Goal: Contribute content: Contribute content

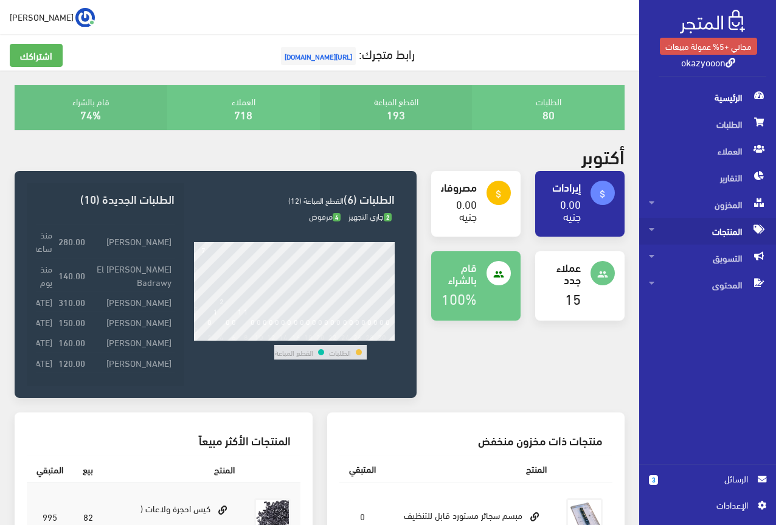
click at [720, 229] on span "المنتجات" at bounding box center [707, 231] width 117 height 27
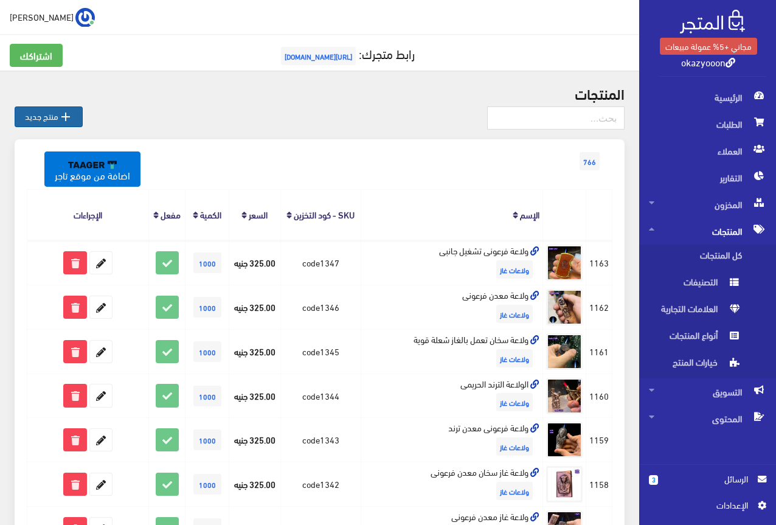
click at [71, 118] on icon "" at bounding box center [65, 116] width 15 height 15
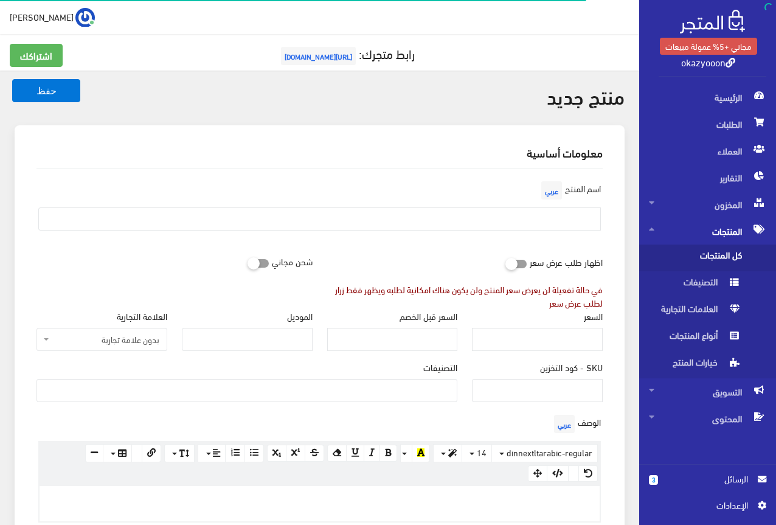
select select
click at [497, 381] on input "SKU - كود التخزين" at bounding box center [537, 390] width 131 height 23
type input "code1348"
click at [451, 384] on ul at bounding box center [247, 388] width 420 height 19
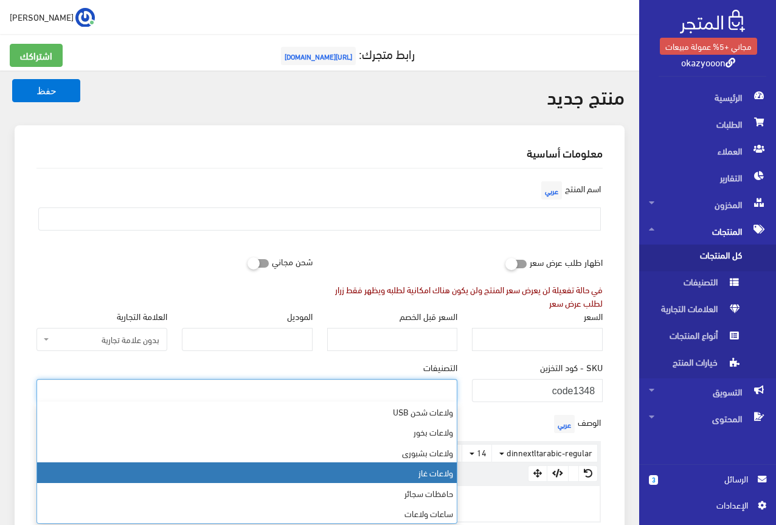
select select "5"
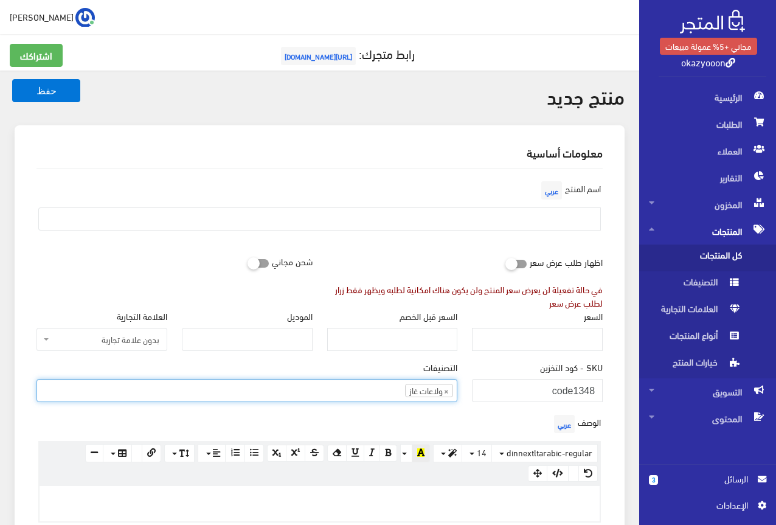
scroll to position [44, 0]
click at [451, 419] on div "الوصف عربي × Insert Image Select from files Image URL Insert Image × Insert Lin…" at bounding box center [319, 467] width 581 height 111
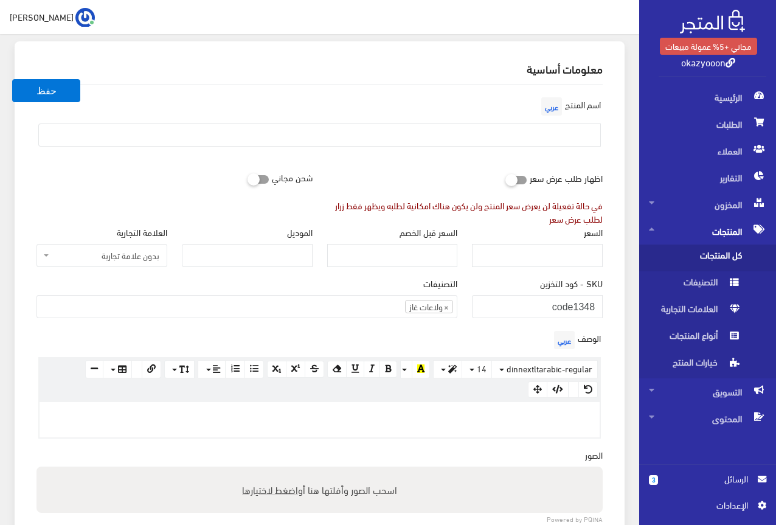
scroll to position [122, 0]
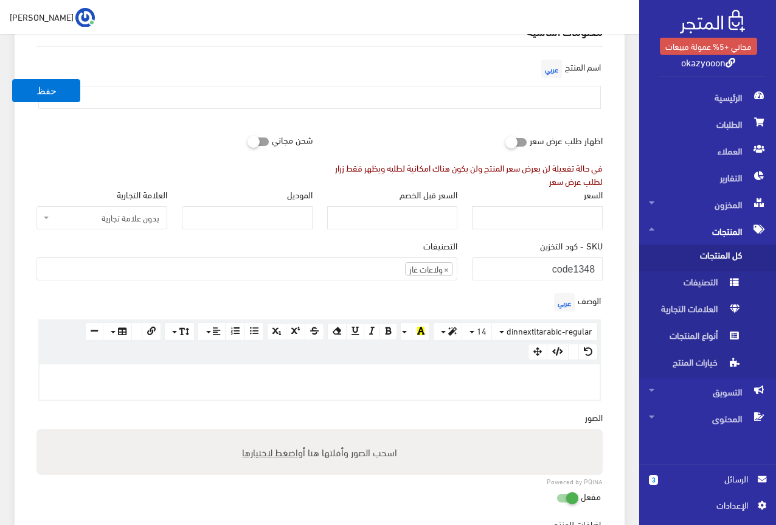
paste div
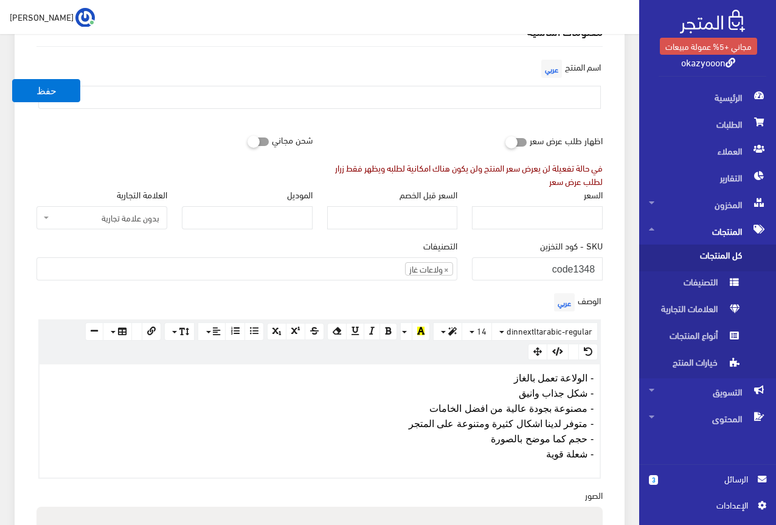
scroll to position [102, 0]
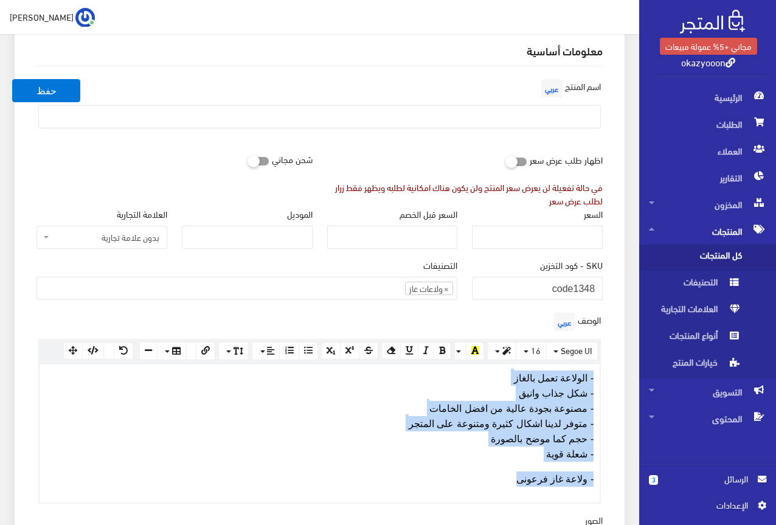
drag, startPoint x: 499, startPoint y: 476, endPoint x: 606, endPoint y: 375, distance: 146.7
click at [606, 375] on div "الوصف عربي × Insert Image Select from files Image URL Insert Image × Insert Lin…" at bounding box center [319, 406] width 581 height 194
copy div "- الولاعة تعمل بالغاز - شكل جذاب وانيق - مصنوعة بجودة عالية من افضل الخامات - م…"
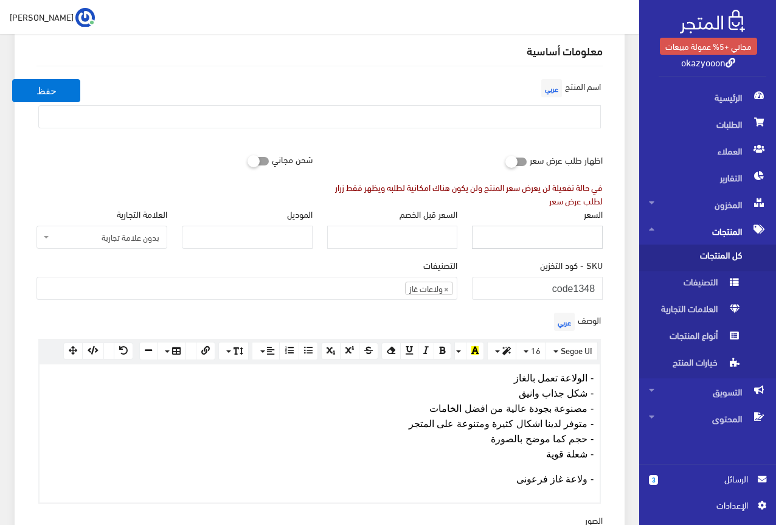
click at [558, 239] on input "السعر" at bounding box center [537, 237] width 131 height 23
type input "320"
click at [527, 266] on div "SKU - كود التخزين code1348" at bounding box center [537, 278] width 131 height 41
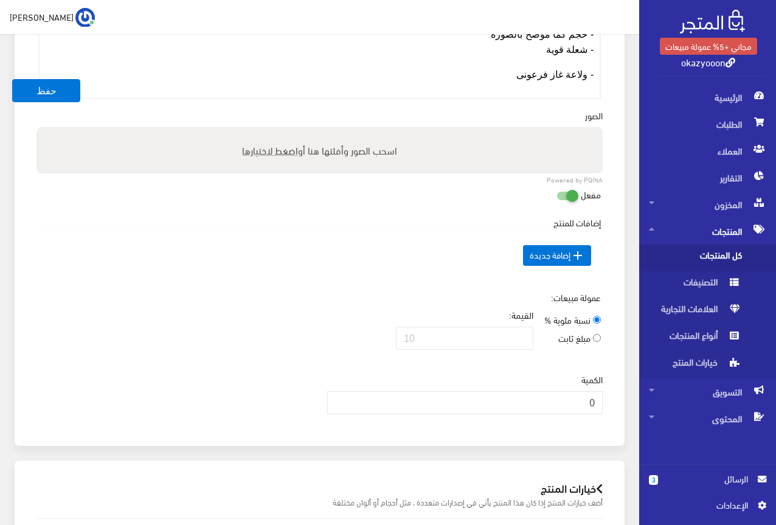
scroll to position [710, 0]
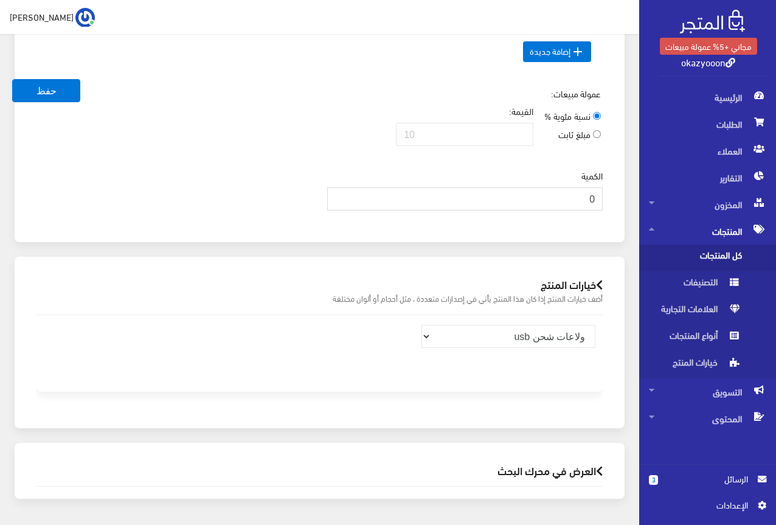
drag, startPoint x: 572, startPoint y: 199, endPoint x: 600, endPoint y: 199, distance: 27.4
click at [600, 199] on input "0" at bounding box center [465, 198] width 276 height 23
type input "1000"
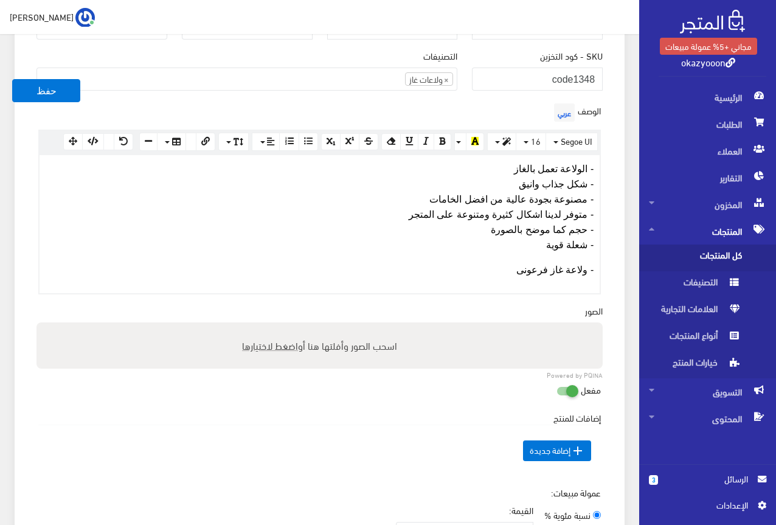
scroll to position [285, 0]
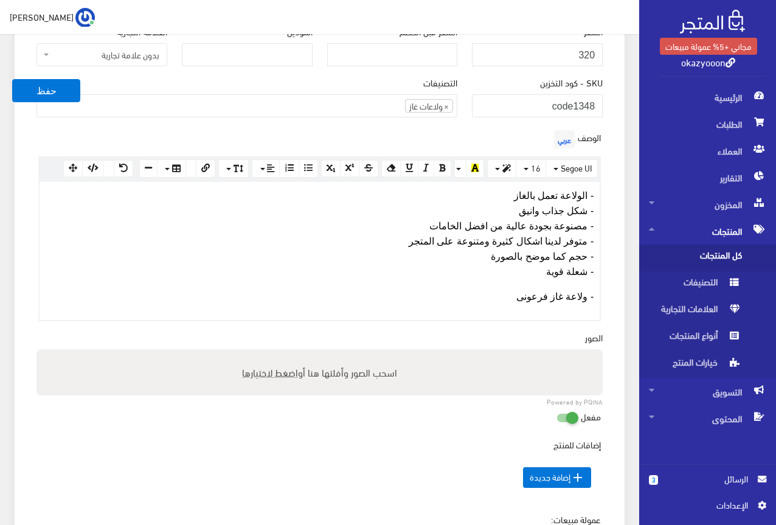
click at [276, 373] on span "اضغط لاختيارها" at bounding box center [270, 372] width 56 height 18
click at [276, 353] on input "اسحب الصور وأفلتها هنا أو اضغط لاختيارها" at bounding box center [319, 351] width 566 height 4
type input "C:\fakepath\5992401069768038356.jpg"
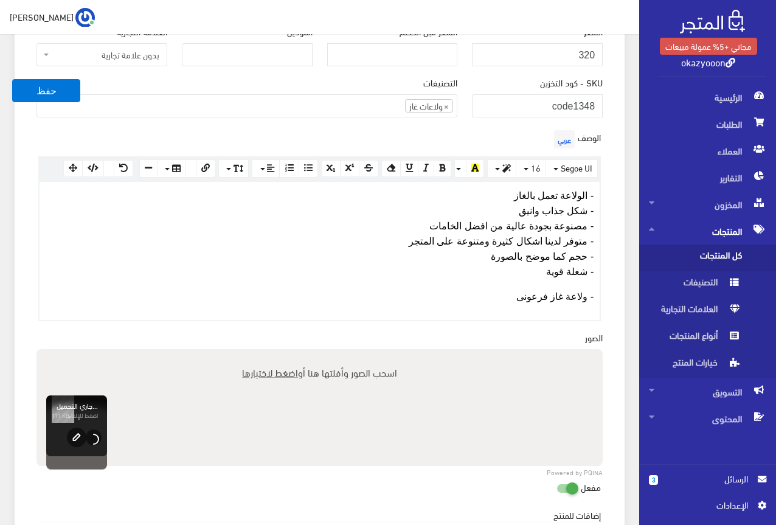
click at [268, 366] on span "اضغط لاختيارها" at bounding box center [270, 372] width 56 height 18
click at [268, 353] on input "اسحب الصور وأفلتها هنا أو اضغط لاختيارها" at bounding box center [319, 351] width 566 height 4
type input "C:\fakepath\5992401069768038354.jpg"
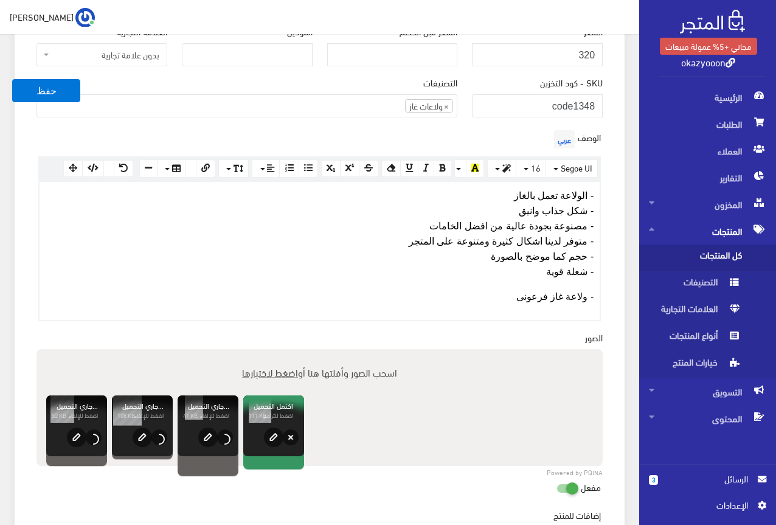
click at [270, 367] on span "اضغط لاختيارها" at bounding box center [270, 372] width 56 height 18
click at [270, 353] on input "اسحب الصور وأفلتها هنا أو اضغط لاختيارها" at bounding box center [319, 351] width 566 height 4
type input "C:\fakepath\5992401069768038353.jpg"
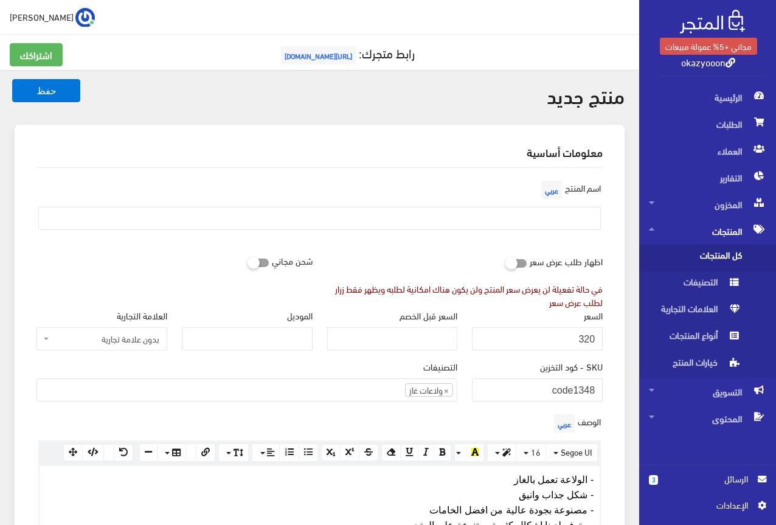
scroll to position [0, 0]
click at [500, 223] on input "text" at bounding box center [319, 218] width 562 height 23
type input "ولاعة فرعونى سخان معدن"
click at [466, 204] on div "اسم المنتج عربي ولاعة فرعونى سخان معدن" at bounding box center [319, 209] width 581 height 62
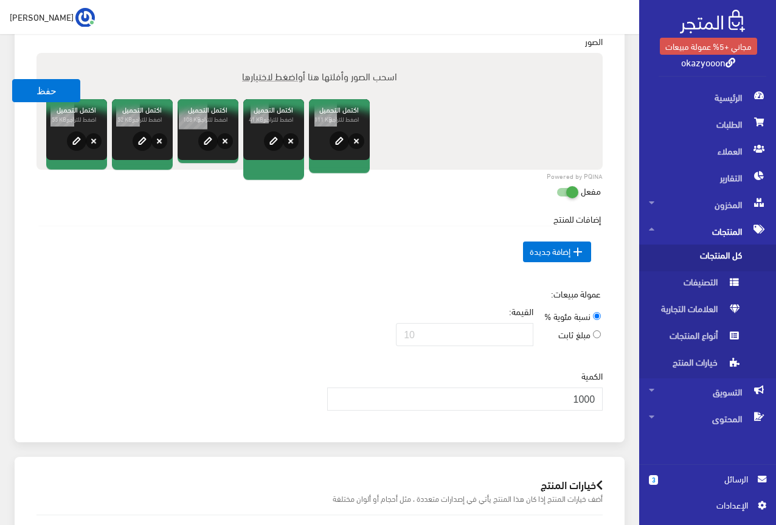
scroll to position [608, 0]
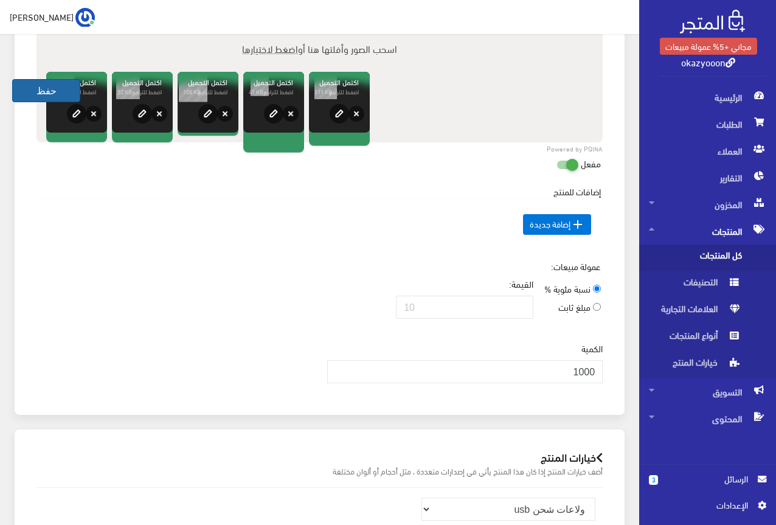
click at [32, 80] on button "حفظ" at bounding box center [46, 90] width 68 height 23
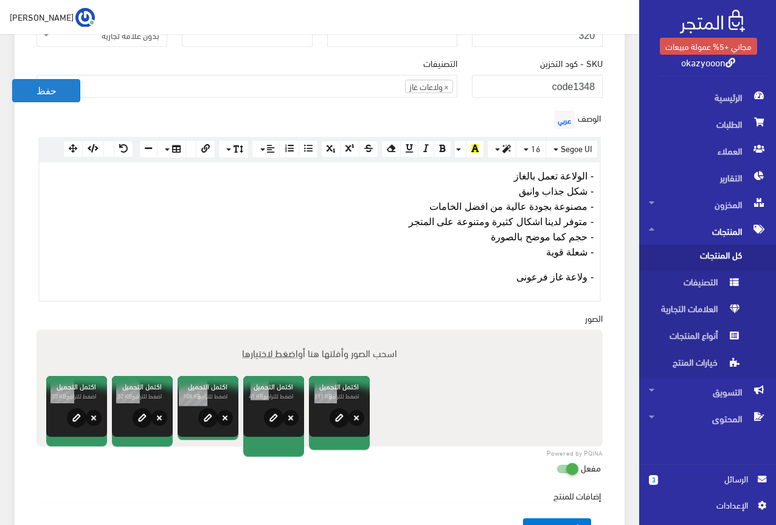
scroll to position [182, 0]
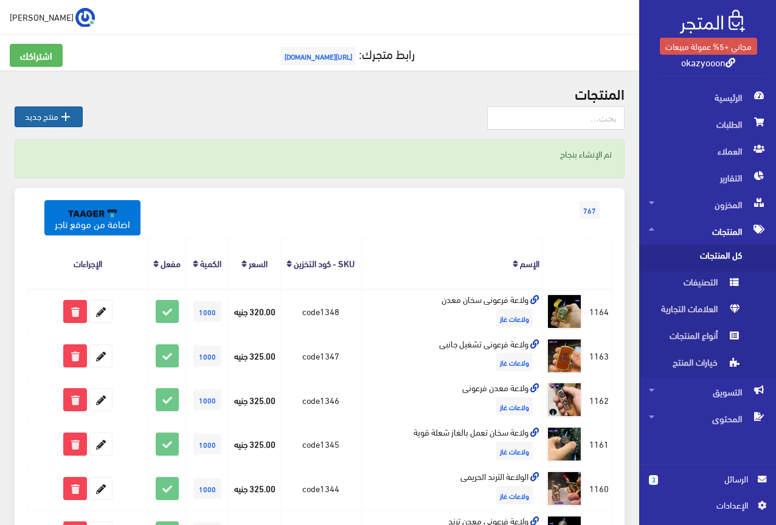
click at [65, 119] on icon "" at bounding box center [65, 116] width 15 height 15
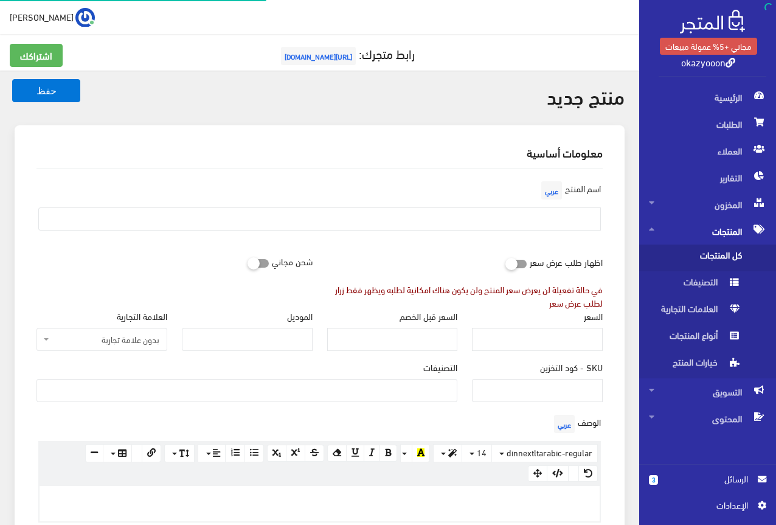
select select
click at [512, 390] on input "SKU - كود التخزين" at bounding box center [537, 390] width 131 height 23
type input "ؤ"
type input "code1349"
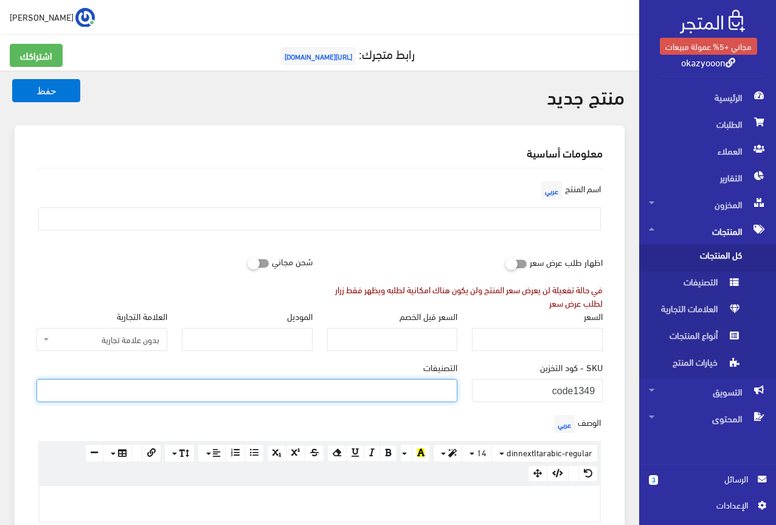
click at [444, 381] on ul at bounding box center [247, 388] width 420 height 19
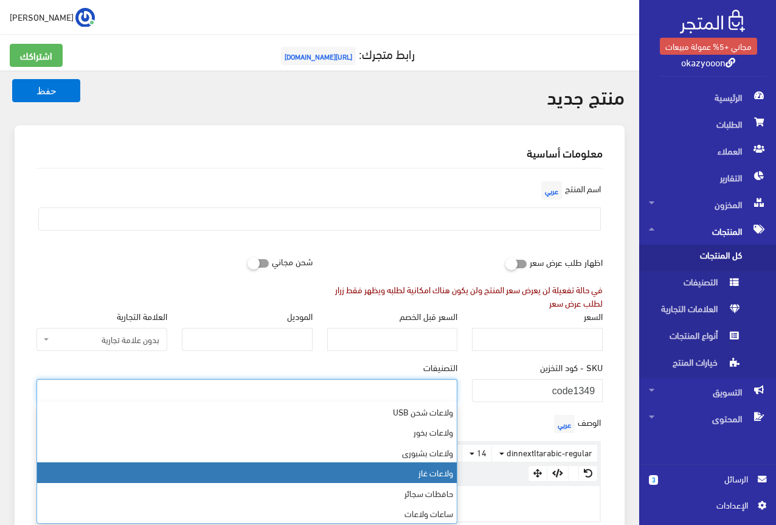
select select "5"
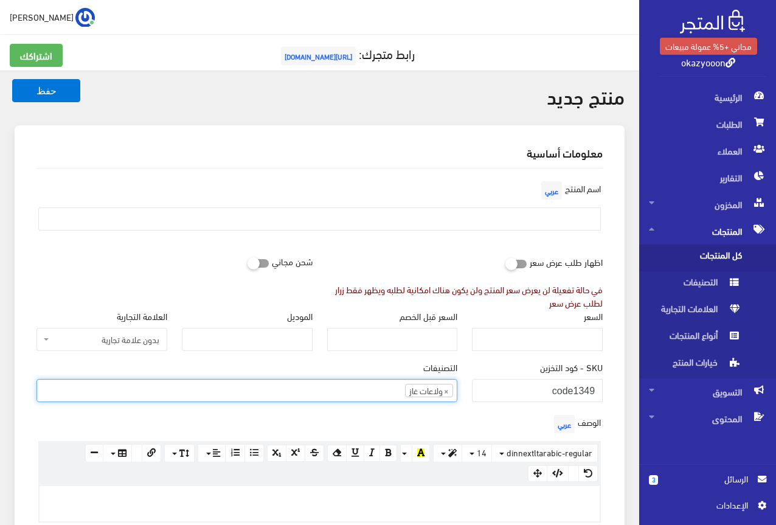
click at [459, 418] on div "الوصف عربي × Insert Image Select from files Image URL Insert Image × Insert Lin…" at bounding box center [319, 467] width 581 height 111
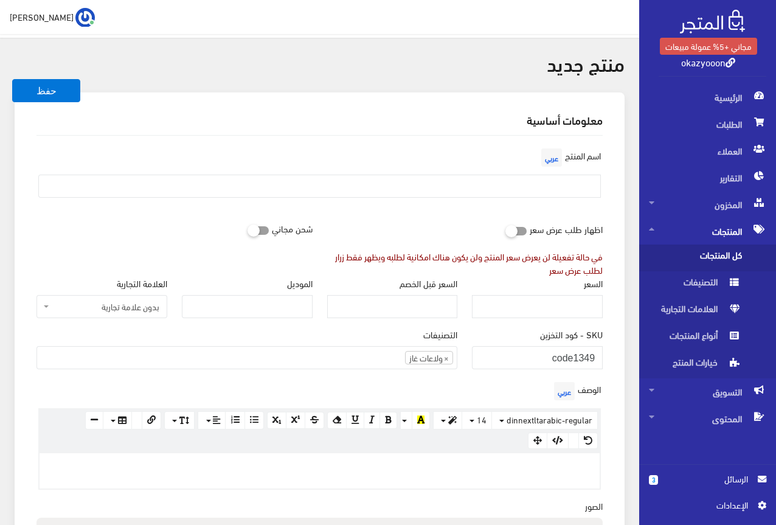
scroll to position [61, 0]
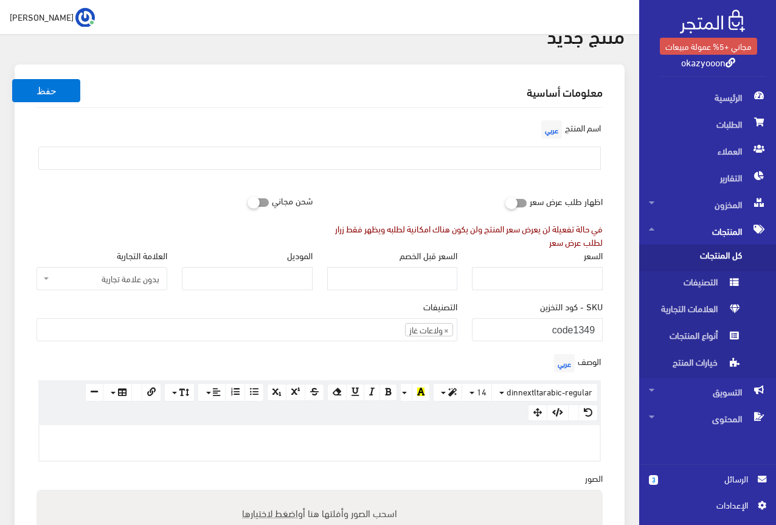
paste div
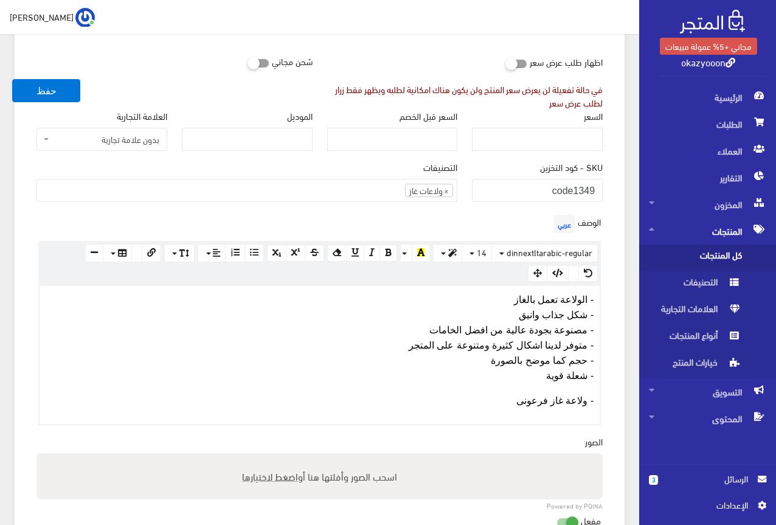
scroll to position [260, 0]
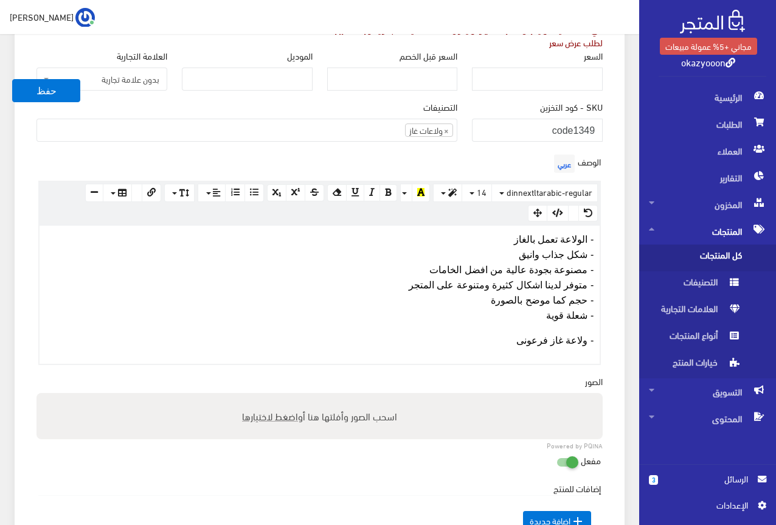
click at [274, 415] on span "اضغط لاختيارها" at bounding box center [270, 416] width 56 height 18
click at [274, 396] on input "اسحب الصور وأفلتها هنا أو اضغط لاختيارها" at bounding box center [319, 395] width 566 height 4
type input "C:\fakepath\5992401069768038359.jpg"
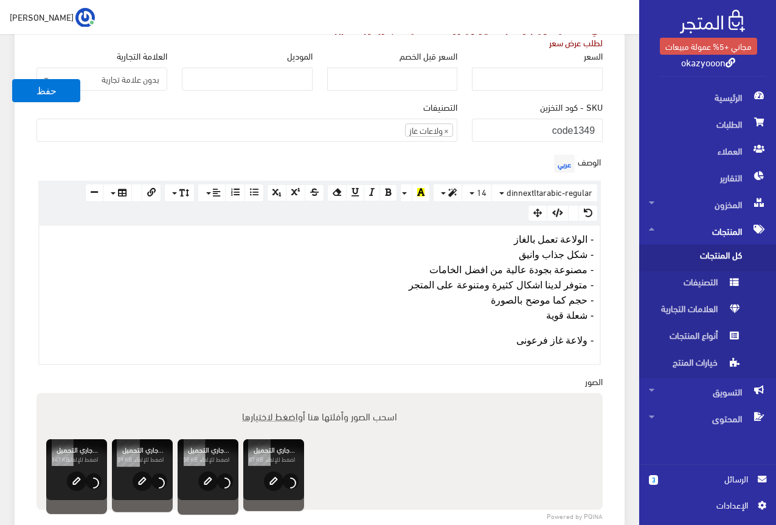
click at [279, 407] on span "اضغط لاختيارها" at bounding box center [270, 416] width 56 height 18
click at [279, 396] on input "اسحب الصور وأفلتها هنا أو اضغط لاختيارها" at bounding box center [319, 395] width 566 height 4
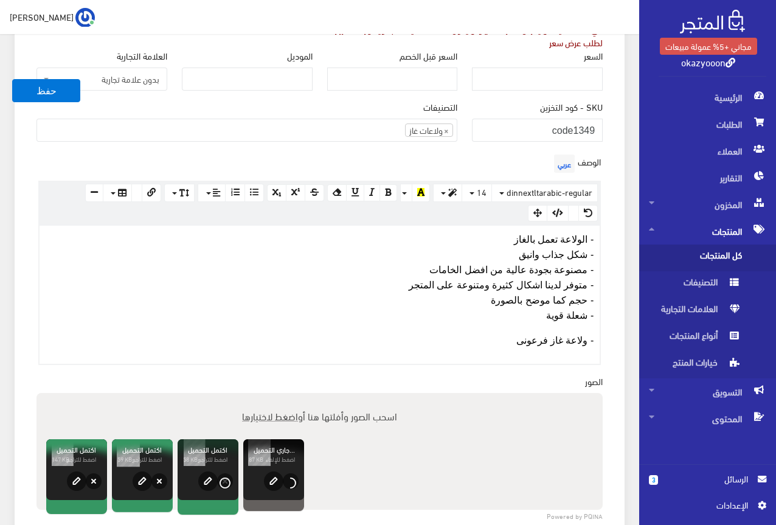
type input "C:\fakepath\5992401069768038358.jpg"
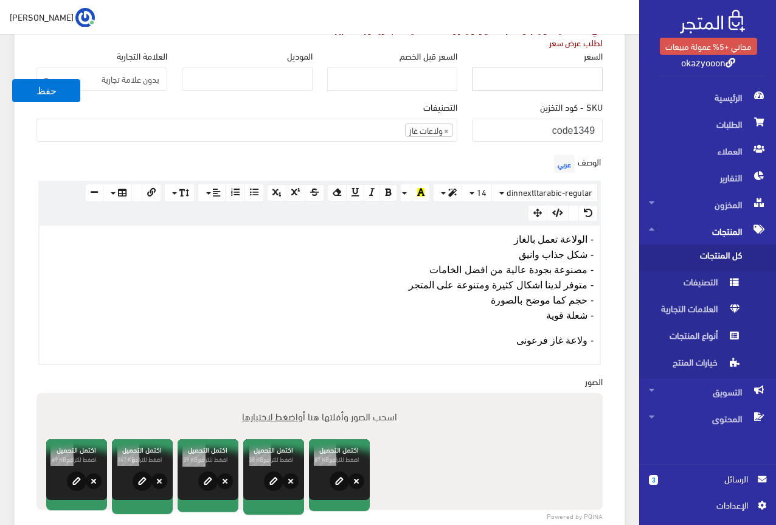
click at [584, 75] on input "السعر" at bounding box center [537, 78] width 131 height 23
type input "315"
click at [487, 157] on div "الوصف عربي × Insert Image Select from files Image URL Insert Image × Insert Lin…" at bounding box center [319, 257] width 581 height 213
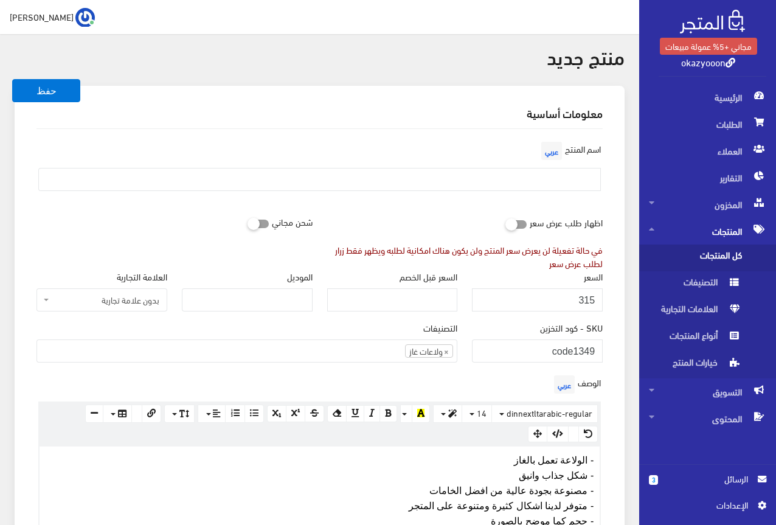
scroll to position [17, 0]
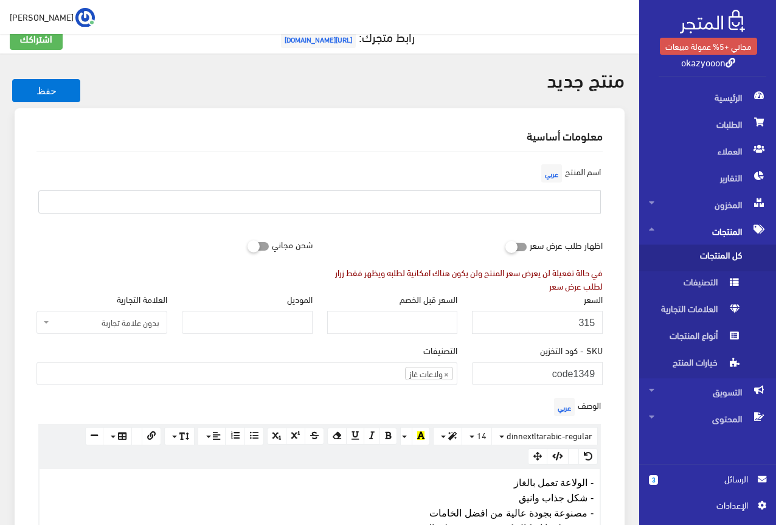
click at [533, 196] on input "text" at bounding box center [319, 201] width 562 height 23
type input ","
type input "ولاعة غاز سخان معدن فرعونى"
click at [479, 229] on div "اسم المنتج عربي ولاعة غاز سخان معدن فرعونى" at bounding box center [319, 197] width 581 height 72
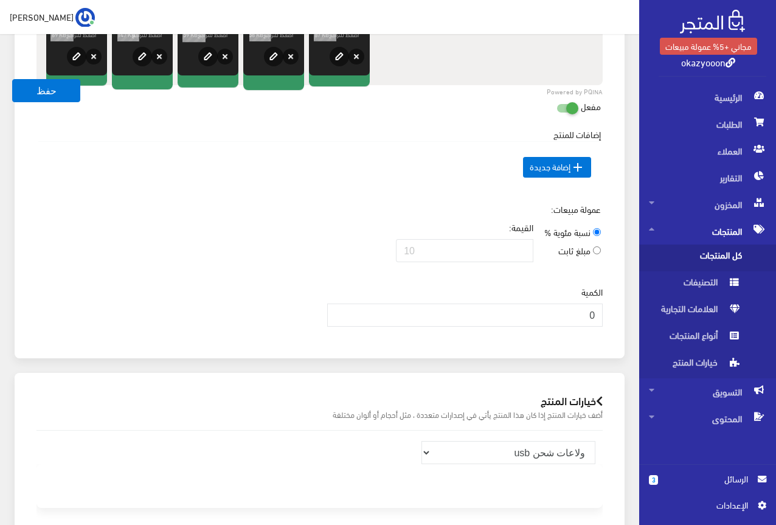
scroll to position [686, 0]
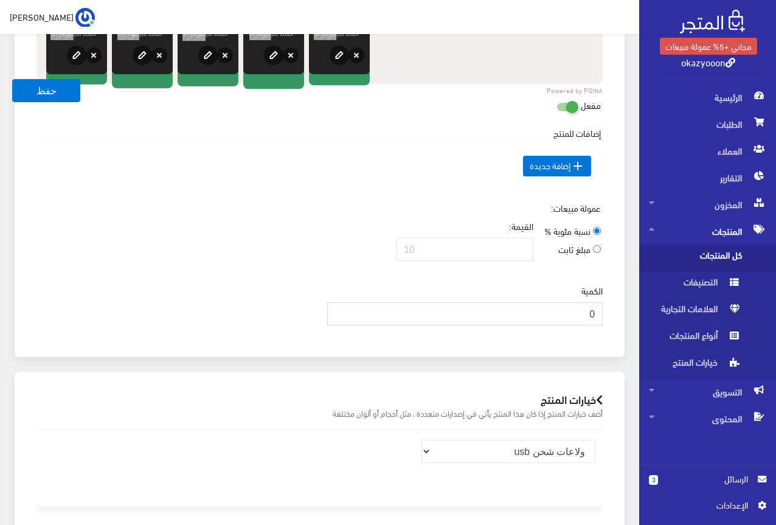
drag, startPoint x: 572, startPoint y: 315, endPoint x: 613, endPoint y: 315, distance: 41.3
type input "1000"
click at [183, 150] on td " إضافة جديدة" at bounding box center [319, 166] width 562 height 52
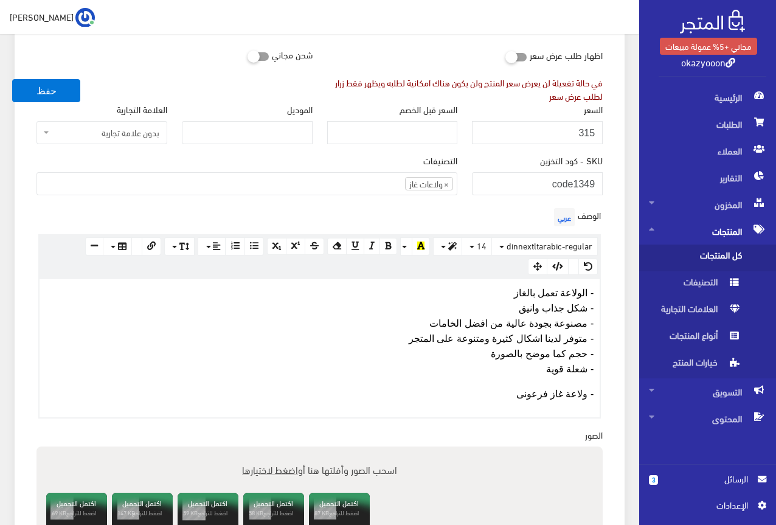
scroll to position [199, 0]
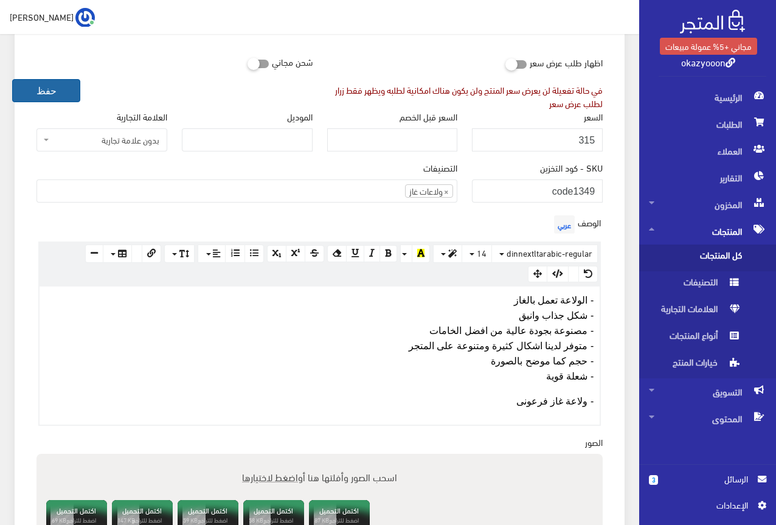
click at [33, 91] on button "حفظ" at bounding box center [46, 90] width 68 height 23
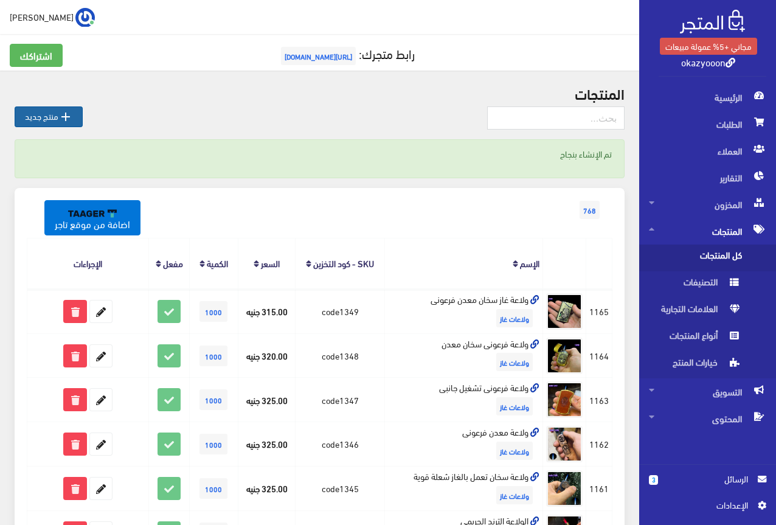
click at [61, 119] on icon "" at bounding box center [65, 116] width 15 height 15
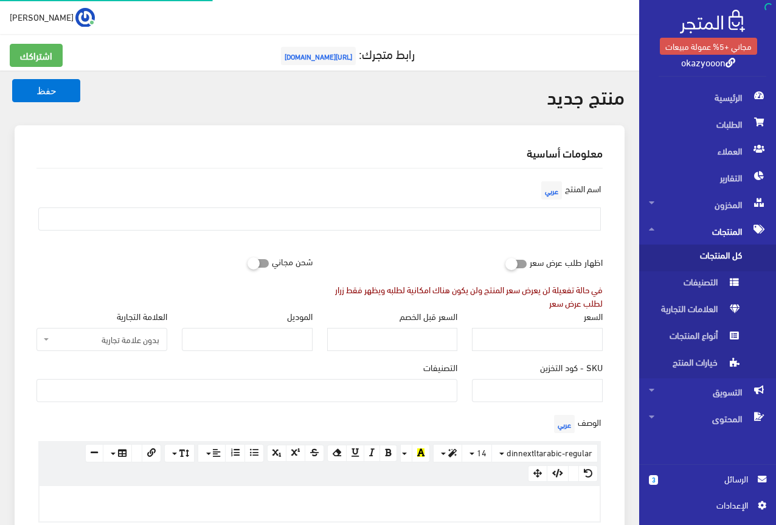
select select
click at [521, 398] on input "SKU - كود التخزين" at bounding box center [537, 390] width 131 height 23
type input "ؤ"
type input "code1350"
click at [409, 378] on div "التصنيفات ولاعات شحن USB ولاعات بخور ولاعات بشبورى ولاعات غاز حافظات سجائر ساعا…" at bounding box center [246, 381] width 421 height 41
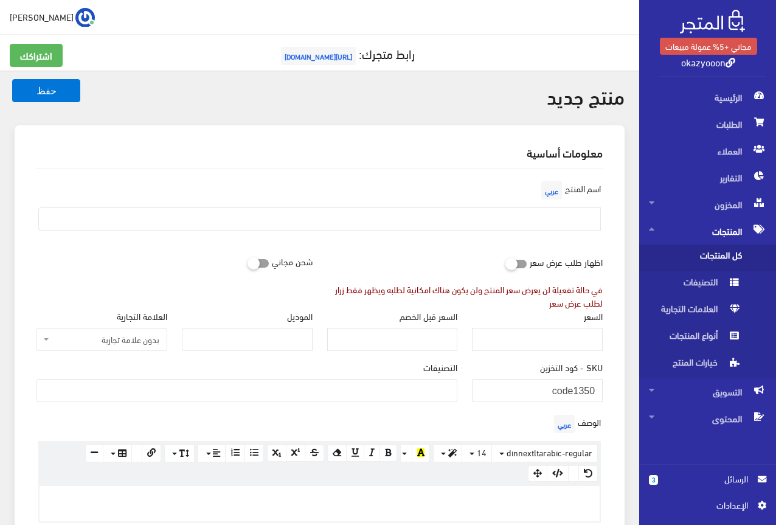
click at [414, 382] on ul at bounding box center [247, 388] width 420 height 19
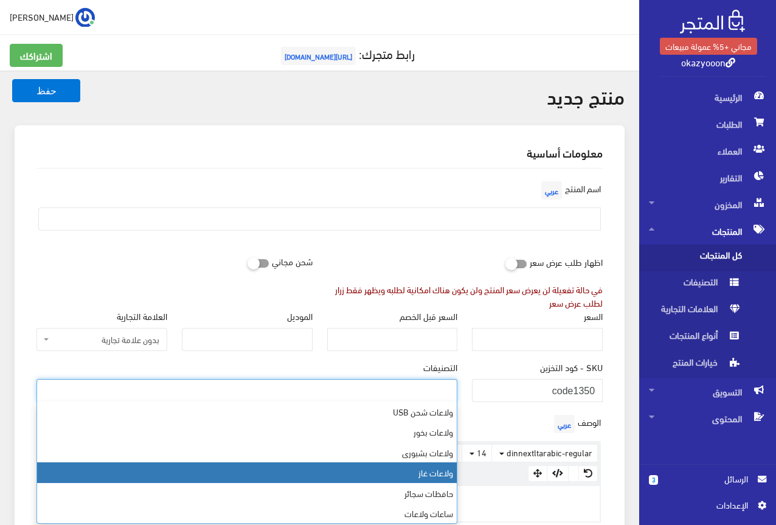
select select "5"
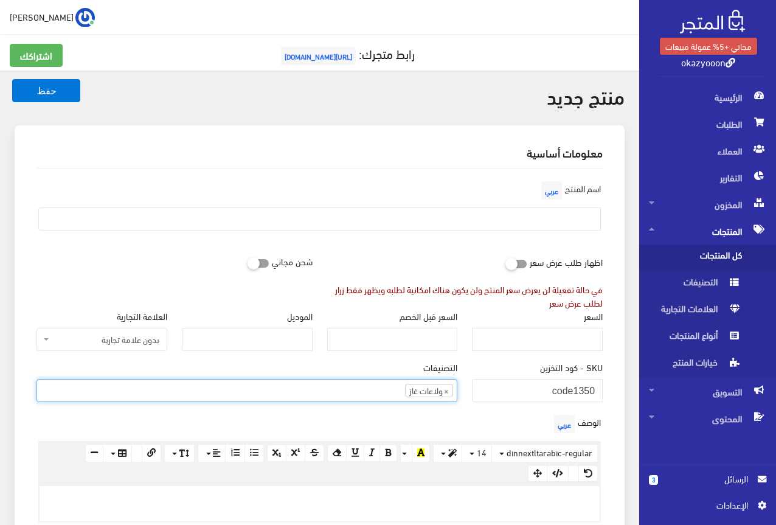
scroll to position [44, 0]
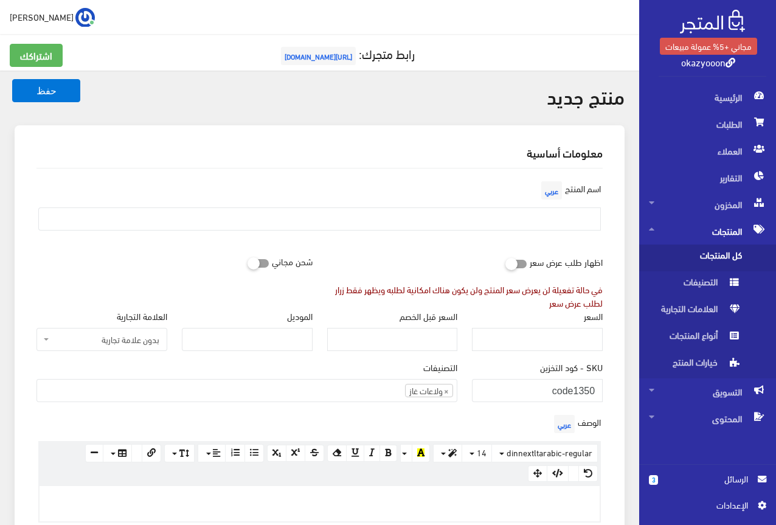
paste div
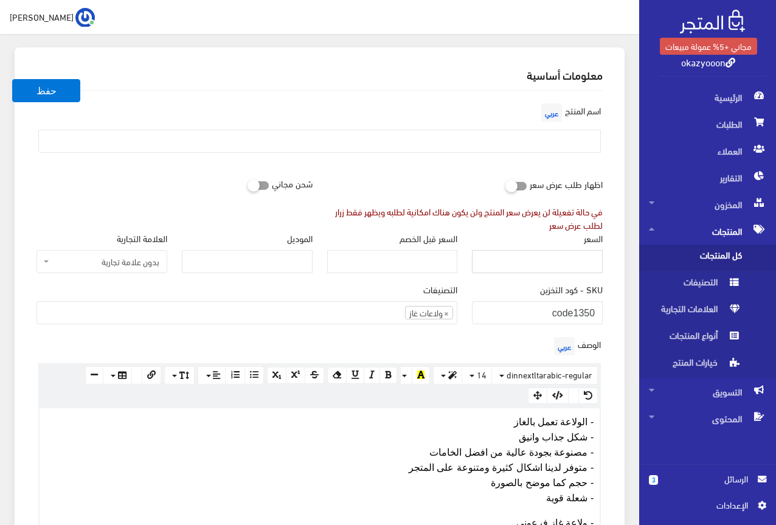
click at [569, 251] on input "السعر" at bounding box center [537, 261] width 131 height 23
type input "320"
click at [521, 274] on div "السعر 320" at bounding box center [537, 257] width 145 height 51
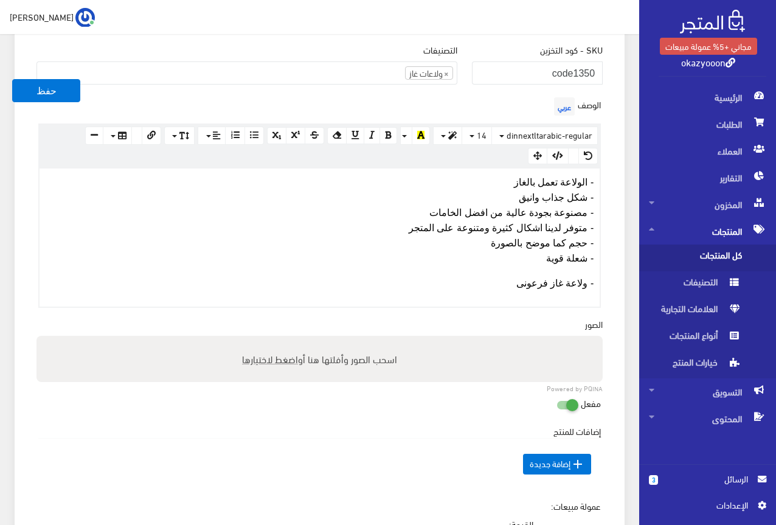
scroll to position [382, 0]
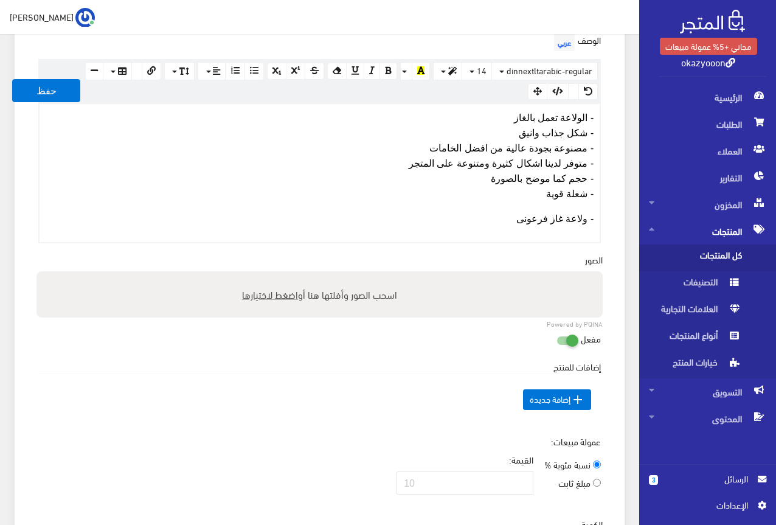
click at [291, 287] on span "اضغط لاختيارها" at bounding box center [270, 294] width 56 height 18
click at [291, 275] on input "اسحب الصور وأفلتها هنا أو اضغط لاختيارها" at bounding box center [319, 273] width 566 height 4
type input "C:\fakepath\5992401069768038364.jpg"
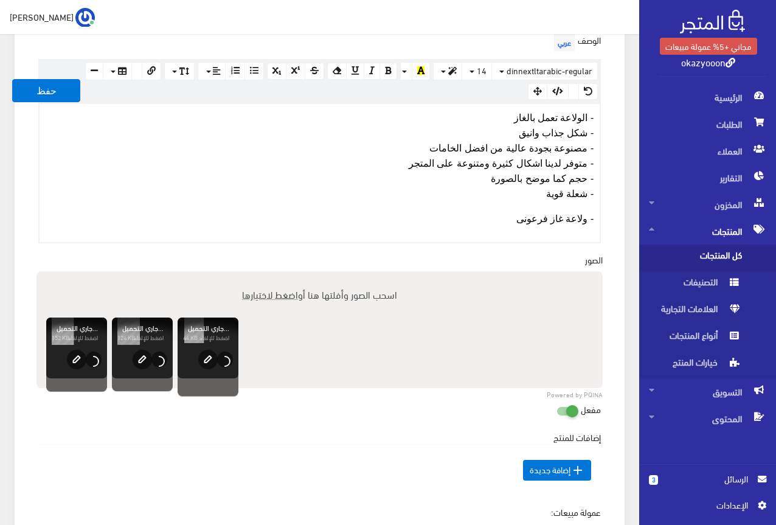
click at [266, 292] on span "اضغط لاختيارها" at bounding box center [270, 294] width 56 height 18
click at [266, 275] on input "اسحب الصور وأفلتها هنا أو اضغط لاختيارها" at bounding box center [319, 273] width 566 height 4
type input "C:\fakepath\5992401069768038363.jpg"
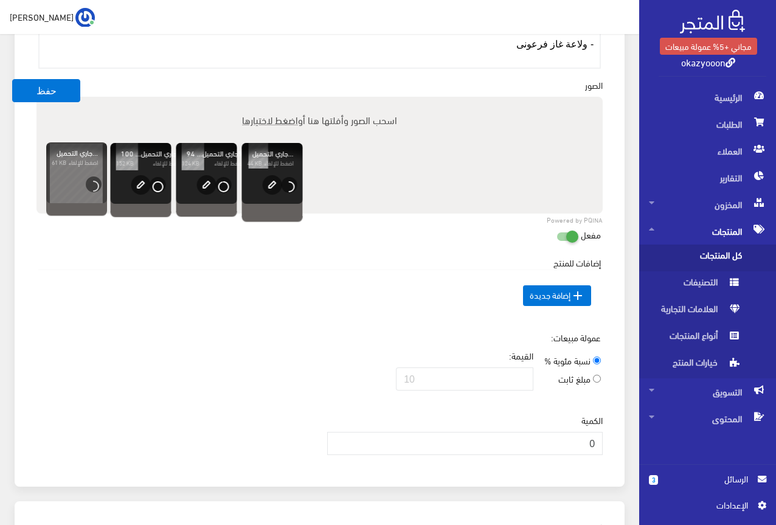
scroll to position [564, 0]
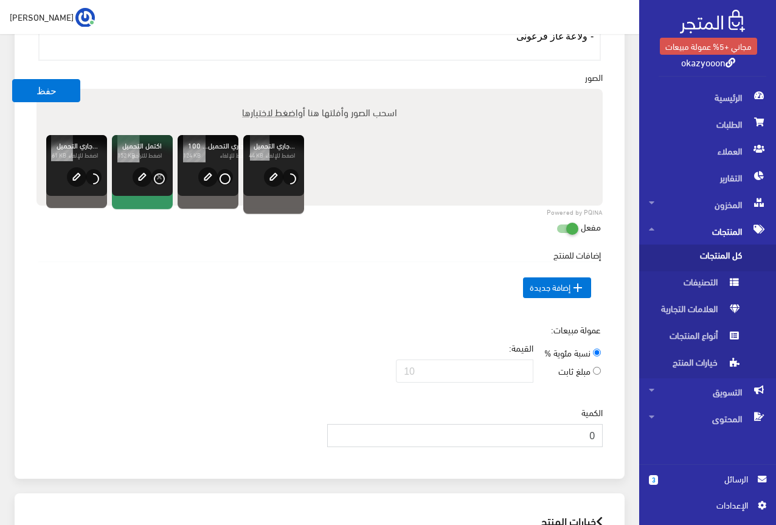
drag, startPoint x: 553, startPoint y: 429, endPoint x: 600, endPoint y: 429, distance: 46.2
click at [600, 429] on input "0" at bounding box center [465, 435] width 276 height 23
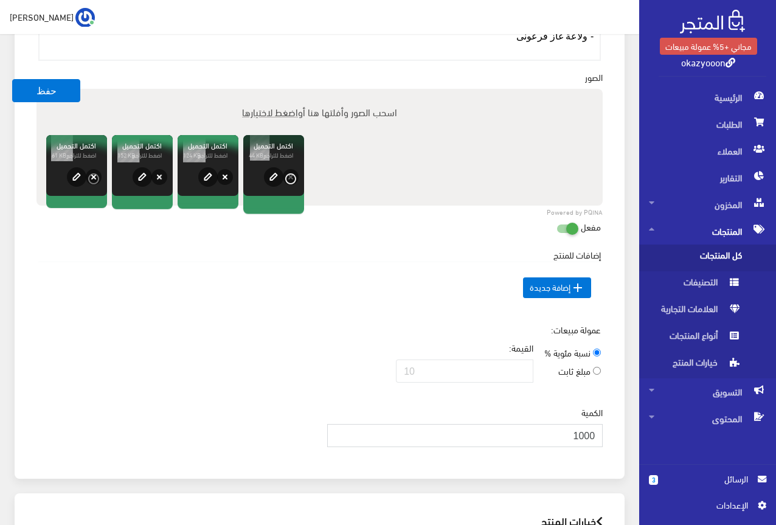
type input "1000"
click at [368, 349] on div "عمولة مبيعات: نسبة مئوية % مبلغ ثابت القيمة:" at bounding box center [319, 357] width 581 height 69
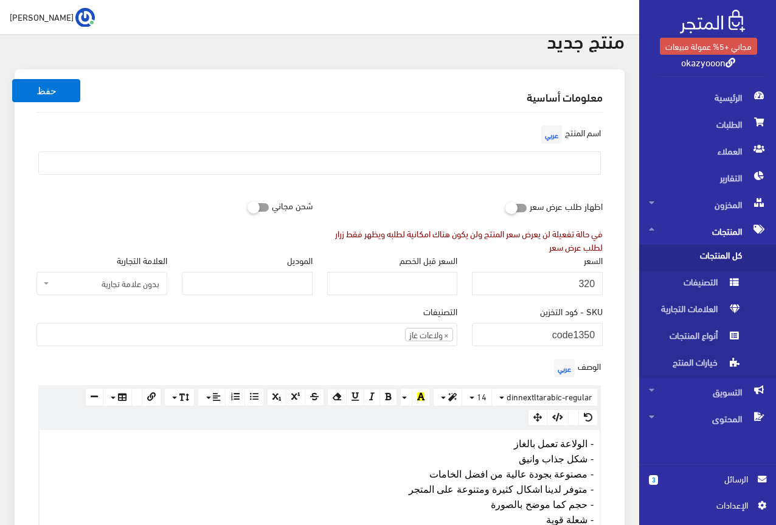
scroll to position [17, 0]
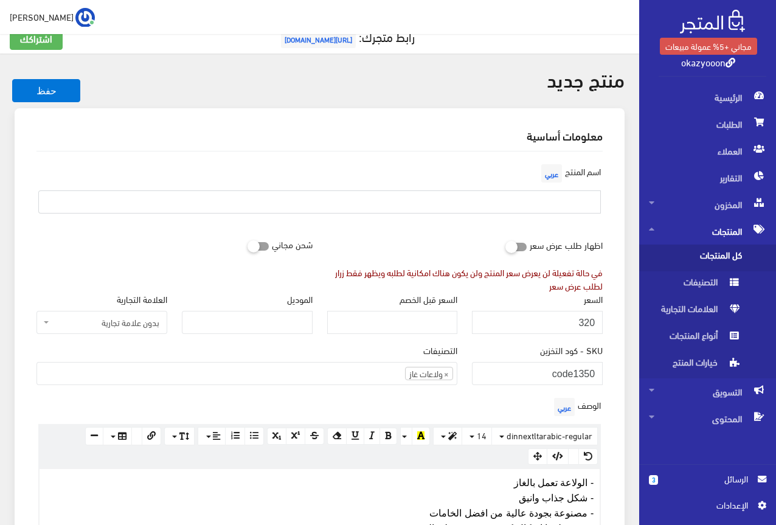
click at [543, 204] on input "text" at bounding box center [319, 201] width 562 height 23
type input "h"
type input "الولاعة الفرعونى الترند سخان غاز"
click at [449, 182] on div "اسم المنتج عربي الولاعة الفرعونى الترند سخان غاز" at bounding box center [319, 192] width 581 height 62
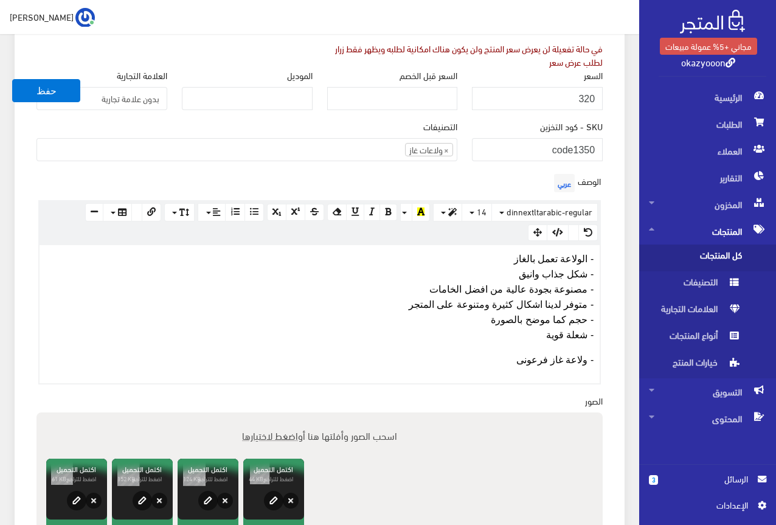
scroll to position [199, 0]
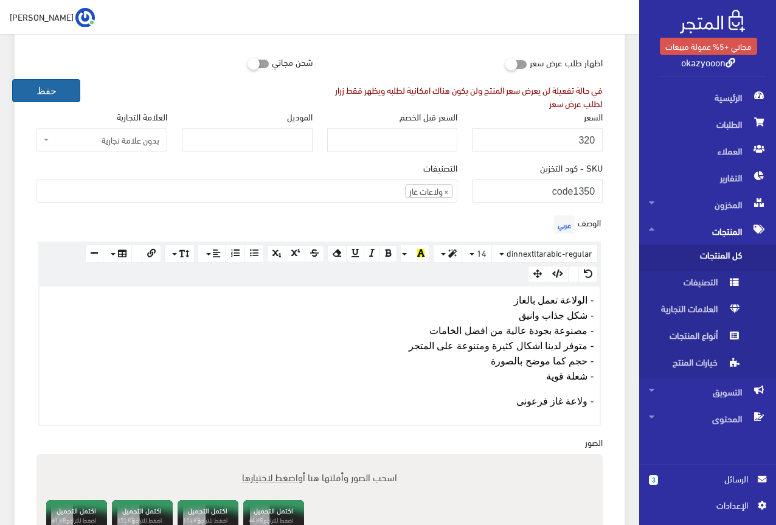
click at [40, 93] on button "حفظ" at bounding box center [46, 90] width 68 height 23
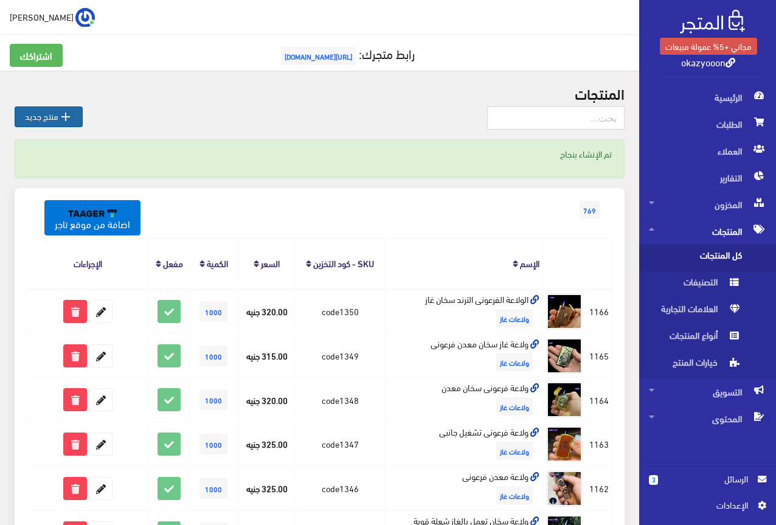
click at [36, 119] on link " منتج جديد" at bounding box center [49, 116] width 68 height 21
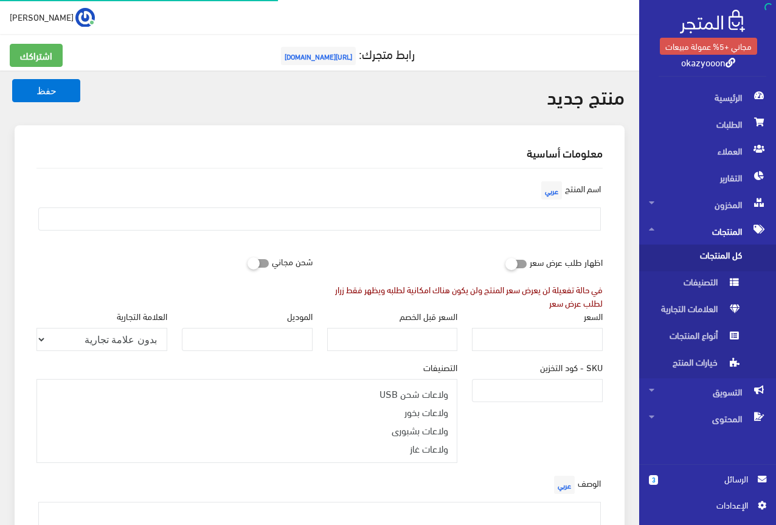
select select
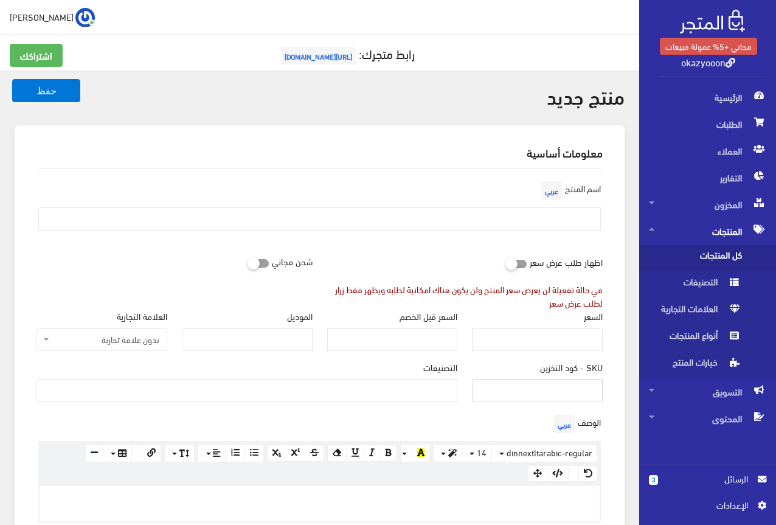
click at [534, 385] on input "SKU - كود التخزين" at bounding box center [537, 390] width 131 height 23
type input "ؤ"
type input "code1351"
click at [430, 395] on ul at bounding box center [247, 388] width 420 height 19
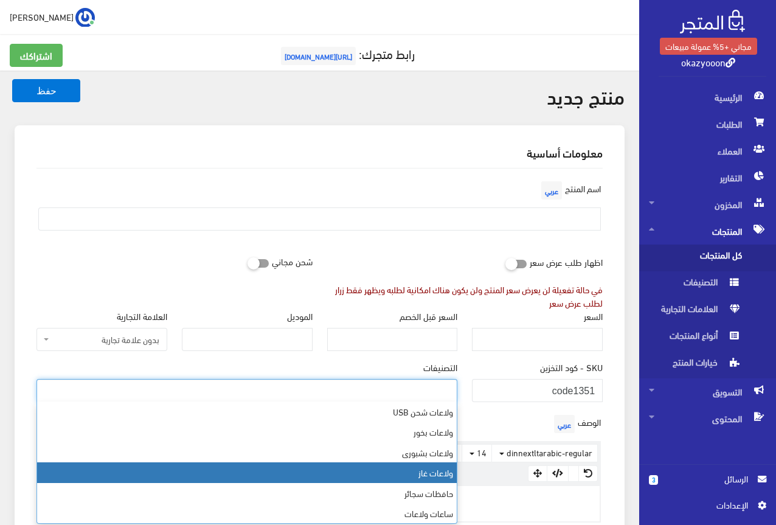
select select "5"
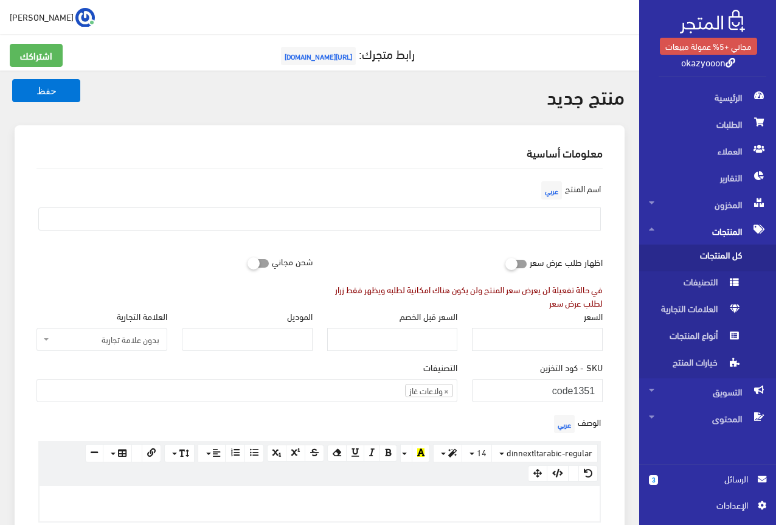
paste div
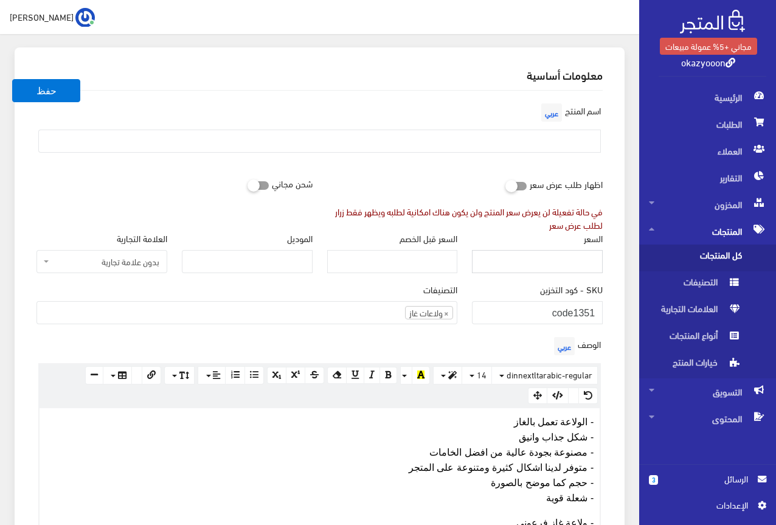
click at [583, 269] on input "السعر" at bounding box center [537, 261] width 131 height 23
type input "325"
click at [488, 336] on div "الوصف عربي × Insert Image Select from files Image URL Insert Image × Insert Lin…" at bounding box center [319, 440] width 581 height 213
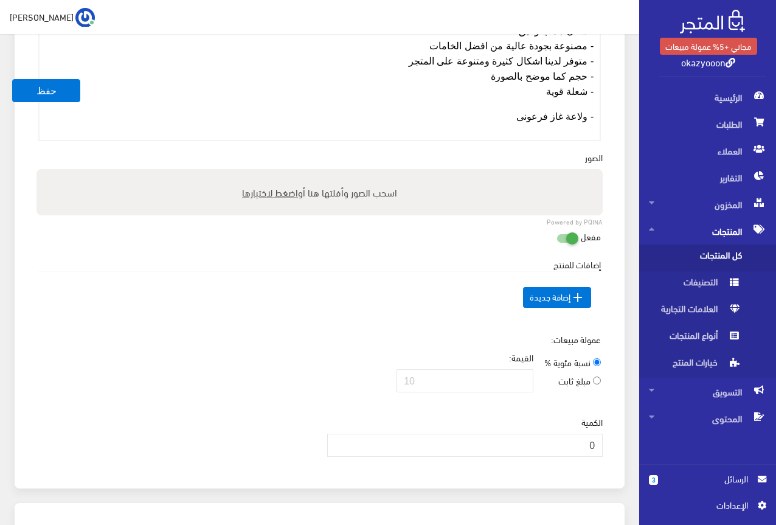
scroll to position [503, 0]
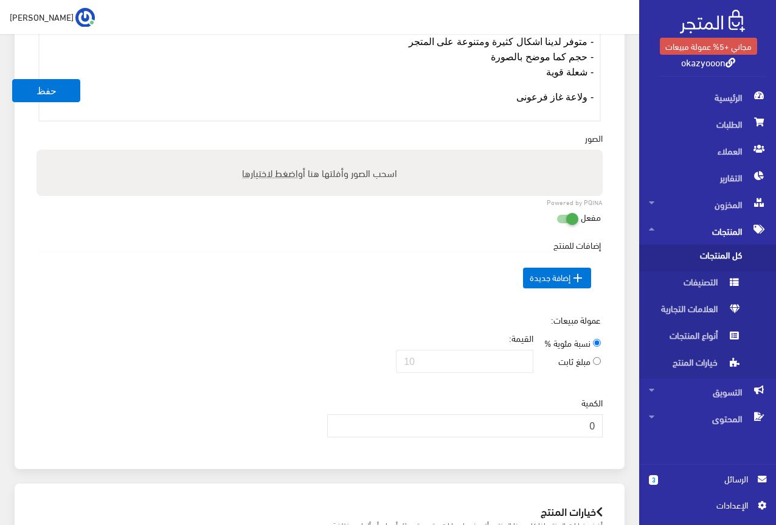
click at [249, 171] on span "اضغط لاختيارها" at bounding box center [270, 173] width 56 height 18
click at [249, 153] on input "اسحب الصور وأفلتها هنا أو اضغط لاختيارها" at bounding box center [319, 152] width 566 height 4
type input "C:\fakepath\5992401069768038368.jpg"
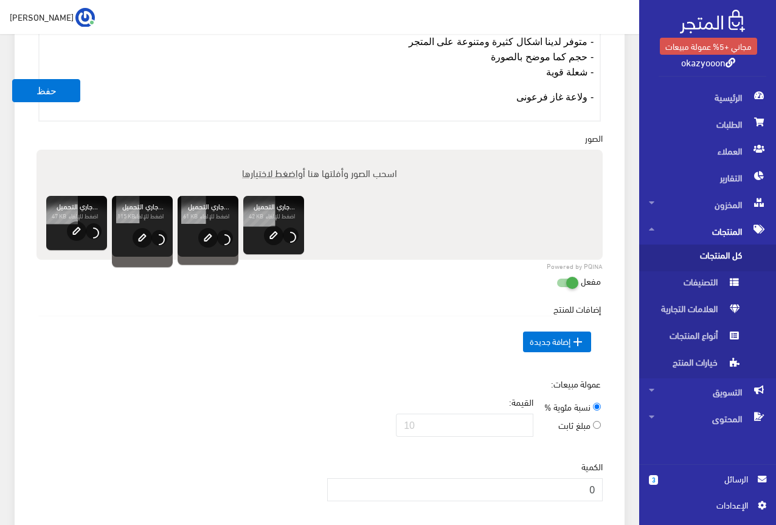
click at [278, 169] on span "اضغط لاختيارها" at bounding box center [270, 173] width 56 height 18
click at [278, 153] on input "اسحب الصور وأفلتها هنا أو اضغط لاختيارها" at bounding box center [319, 152] width 566 height 4
type input "C:\fakepath\5992401069768038367.jpg"
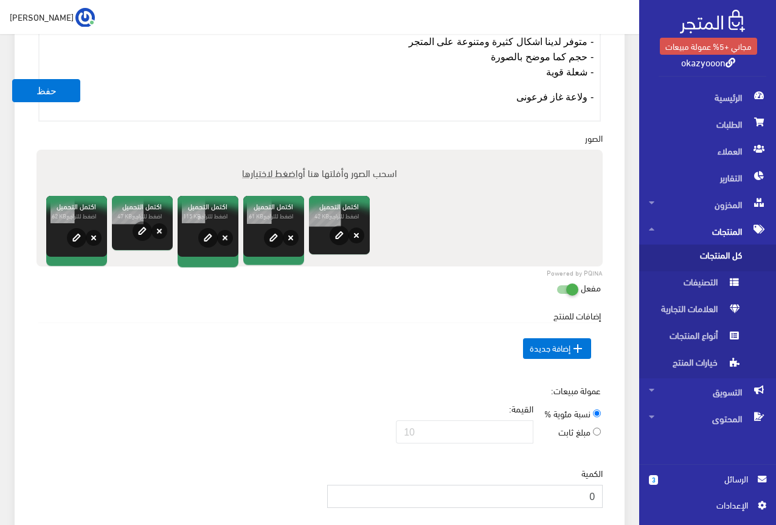
drag, startPoint x: 578, startPoint y: 494, endPoint x: 602, endPoint y: 494, distance: 23.7
click at [602, 494] on input "0" at bounding box center [465, 496] width 276 height 23
type input "1000"
click at [334, 384] on div "عمولة مبيعات: نسبة مئوية % مبلغ ثابت القيمة:" at bounding box center [319, 418] width 581 height 69
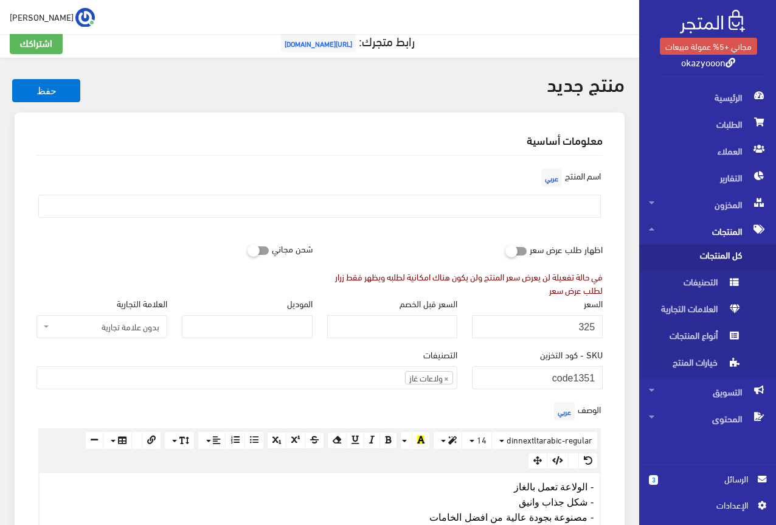
scroll to position [0, 0]
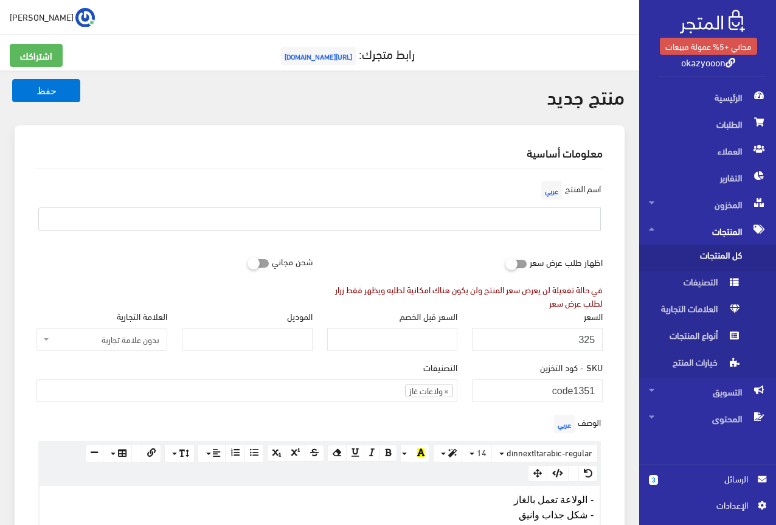
click at [562, 225] on input "text" at bounding box center [319, 218] width 562 height 23
type input ","
type input "ولاعة سخان فرعونى وش جلد"
click at [482, 235] on div "اسم المنتج عربي ولاعة سخان فرعونى وش جلد" at bounding box center [319, 209] width 581 height 62
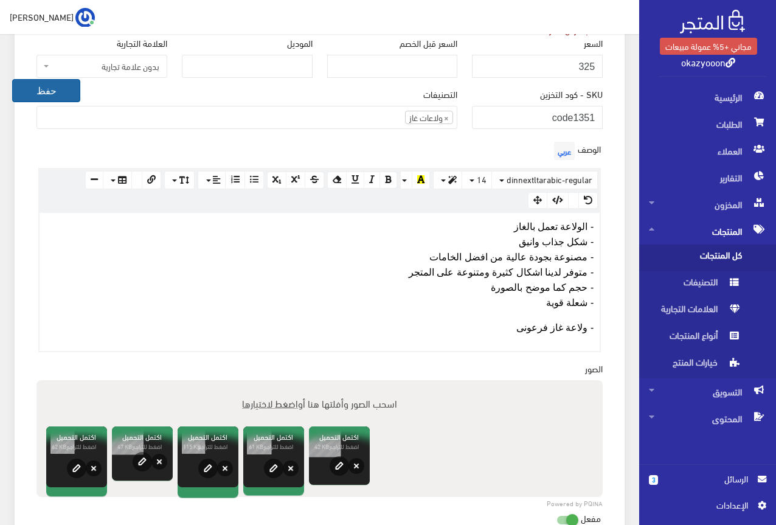
scroll to position [243, 0]
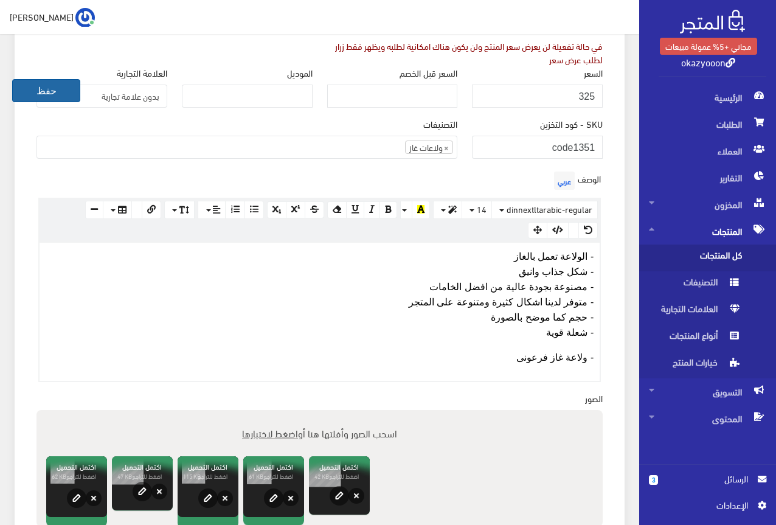
click at [35, 92] on button "حفظ" at bounding box center [46, 90] width 68 height 23
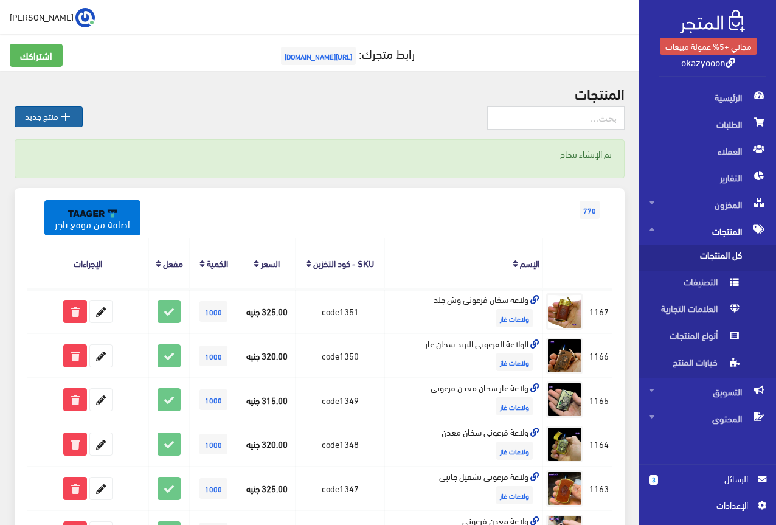
click at [57, 120] on link " منتج جديد" at bounding box center [49, 116] width 68 height 21
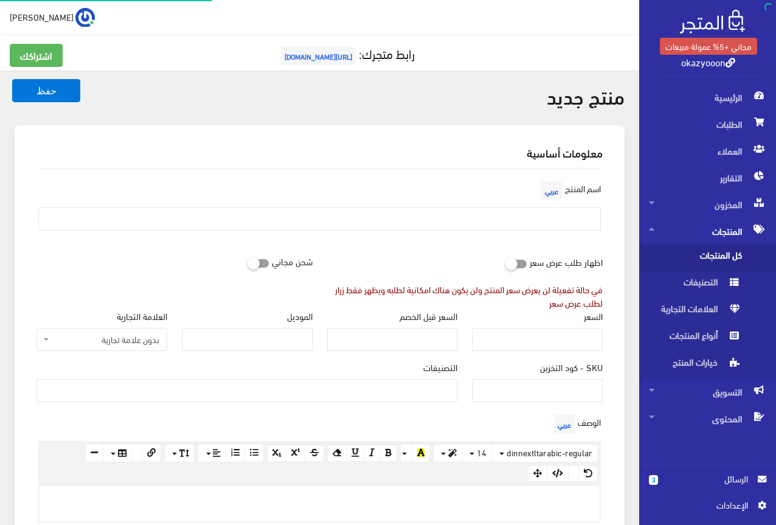
select select
click at [594, 396] on input "SKU - كود التخزين" at bounding box center [537, 390] width 131 height 23
type input "ؤ"
type input "code1352"
click at [426, 384] on ul at bounding box center [247, 388] width 420 height 19
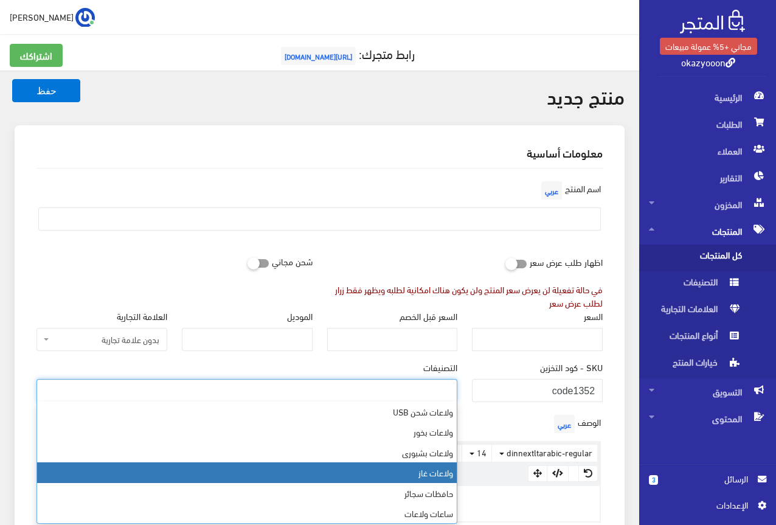
select select "5"
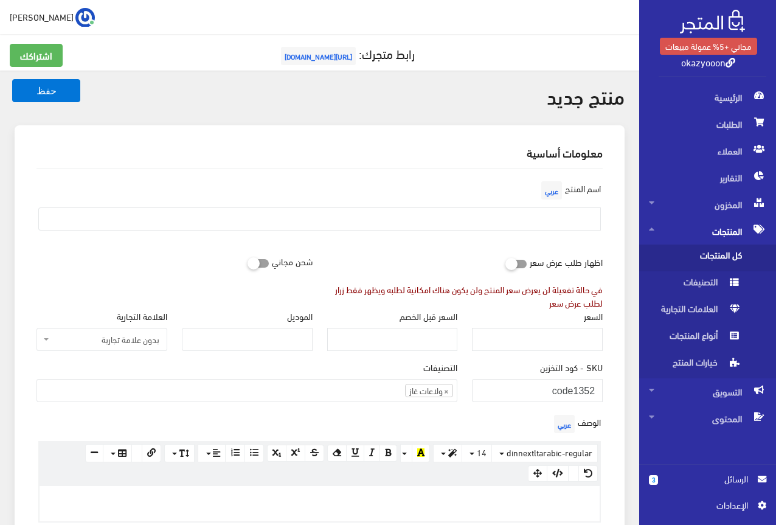
paste div
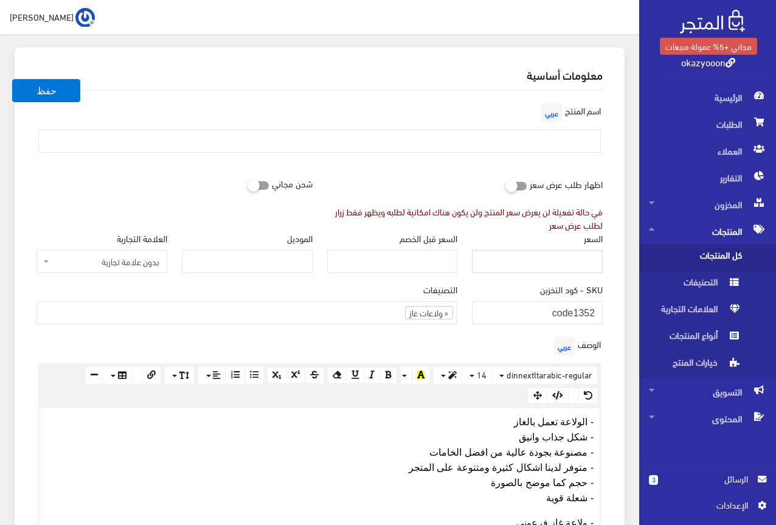
click at [570, 260] on input "السعر" at bounding box center [537, 261] width 131 height 23
type input "330"
click at [494, 339] on div "الوصف عربي × Insert Image Select from files Image URL Insert Image × Insert Lin…" at bounding box center [319, 440] width 581 height 213
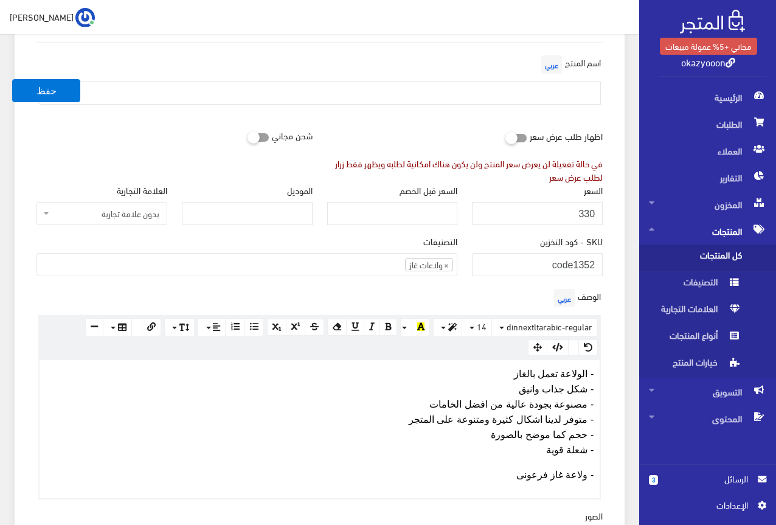
scroll to position [321, 0]
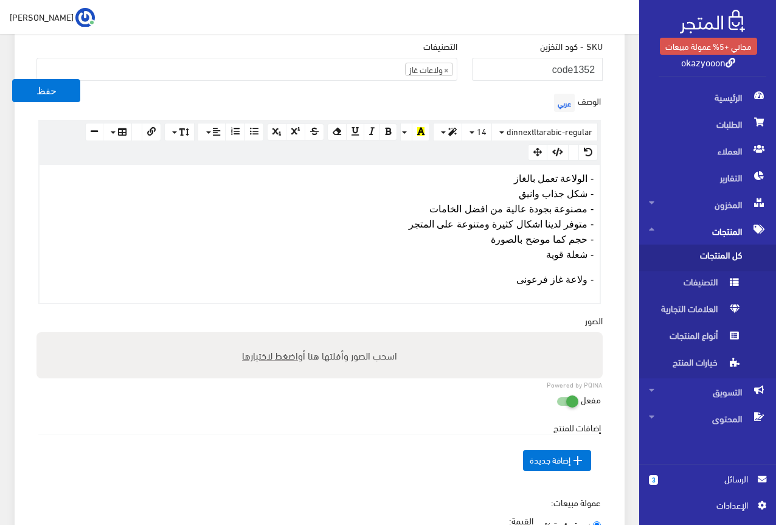
click at [266, 359] on label "اسحب الصور وأفلتها هنا أو اضغط لاختيارها" at bounding box center [319, 355] width 165 height 24
click at [266, 336] on input "اسحب الصور وأفلتها هنا أو اضغط لاختيارها" at bounding box center [319, 334] width 566 height 4
type input "C:\fakepath\5992401069768038373.jpg"
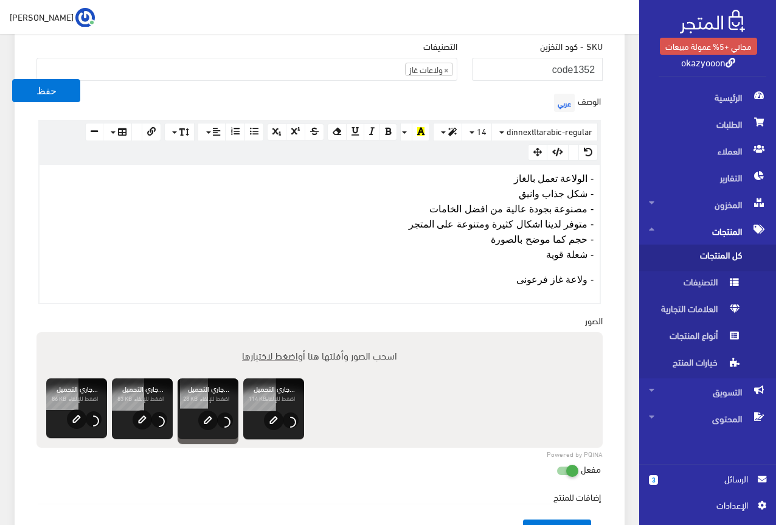
click at [262, 352] on span "اضغط لاختيارها" at bounding box center [270, 355] width 56 height 18
click at [262, 336] on input "اسحب الصور وأفلتها هنا أو اضغط لاختيارها" at bounding box center [319, 334] width 566 height 4
type input "C:\fakepath\5992401069768038372.jpg"
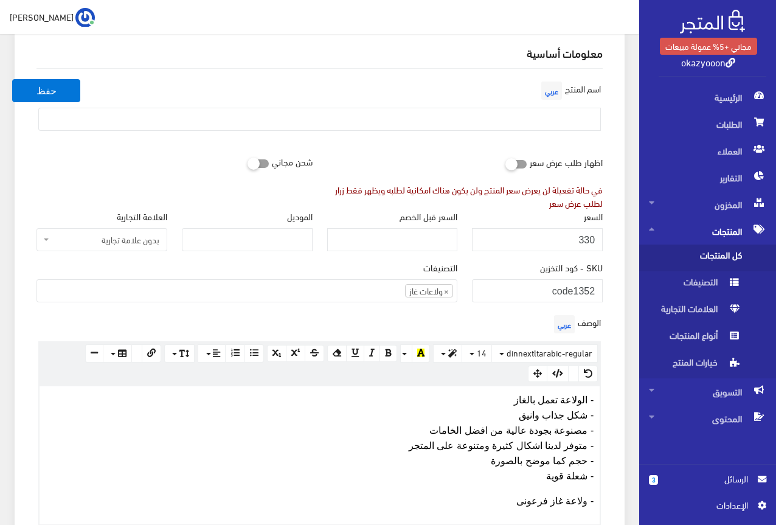
scroll to position [78, 0]
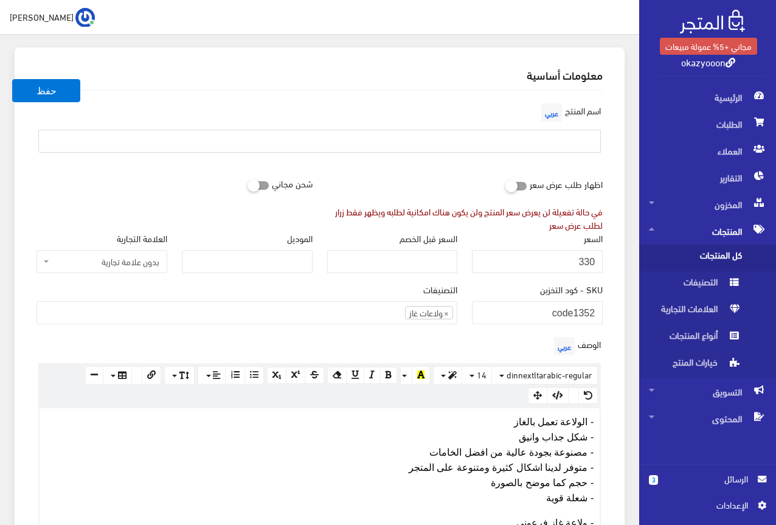
click at [506, 141] on input "text" at bounding box center [319, 141] width 562 height 23
type input ","
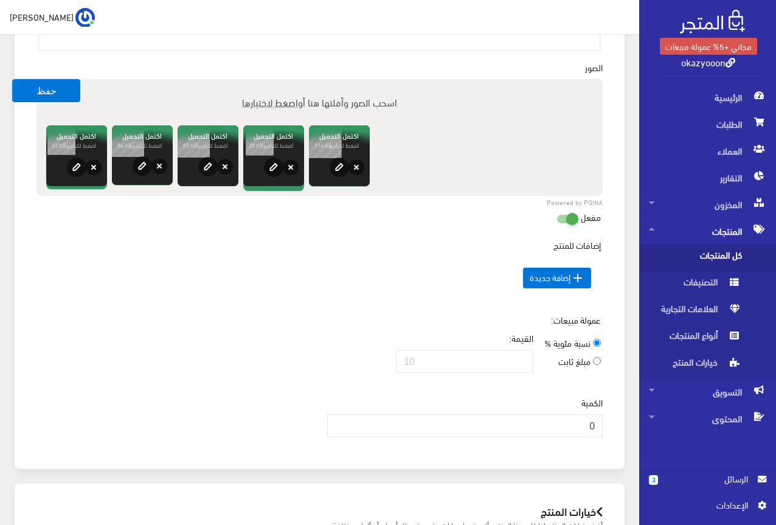
scroll to position [625, 0]
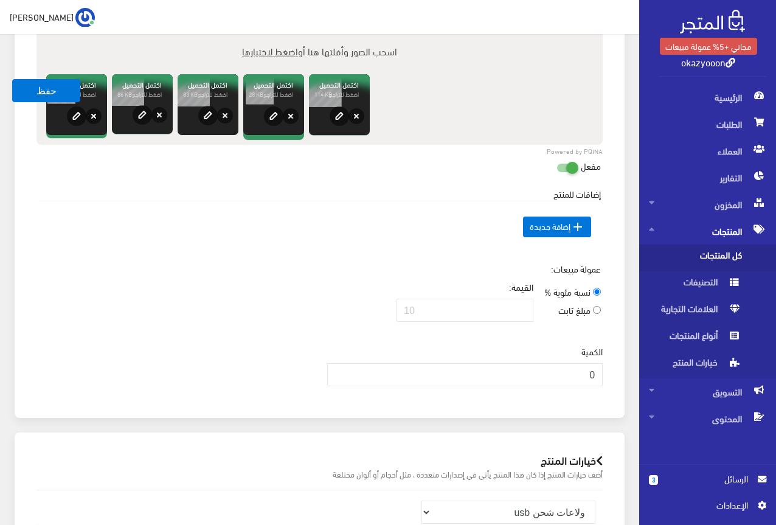
type input "ولاعة فرعونى شعلتين عادى وسخان"
drag, startPoint x: 572, startPoint y: 362, endPoint x: 597, endPoint y: 374, distance: 27.5
click at [597, 374] on input "0" at bounding box center [465, 374] width 276 height 23
type input "1000"
click at [157, 201] on td " إضافة جديدة" at bounding box center [319, 227] width 562 height 52
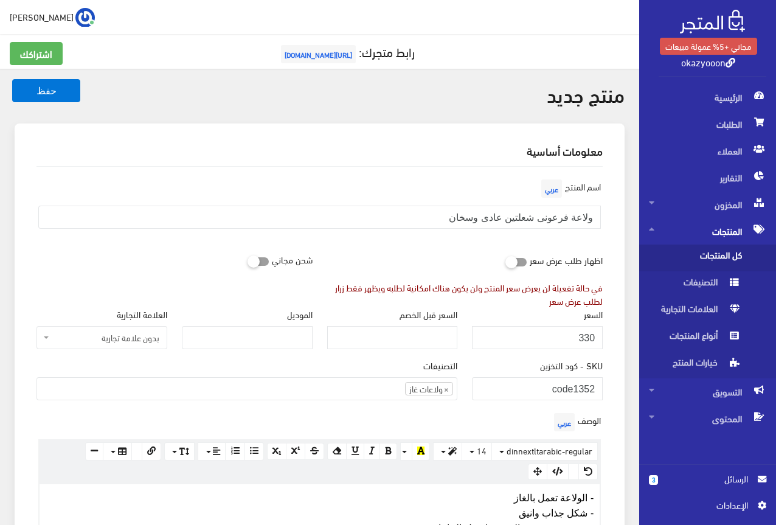
scroll to position [0, 0]
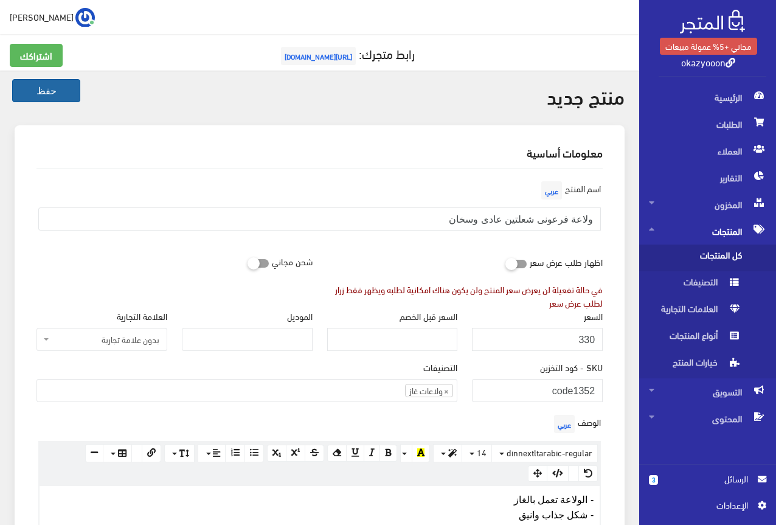
click at [24, 93] on button "حفظ" at bounding box center [46, 90] width 68 height 23
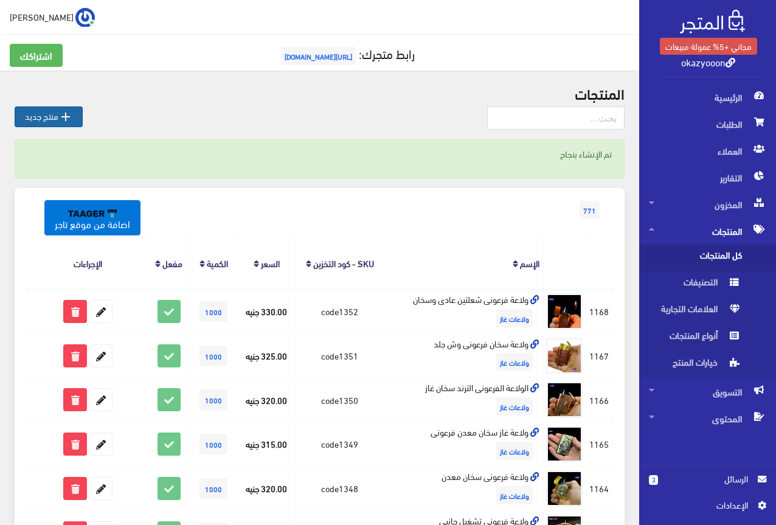
click at [58, 119] on link " منتج جديد" at bounding box center [49, 116] width 68 height 21
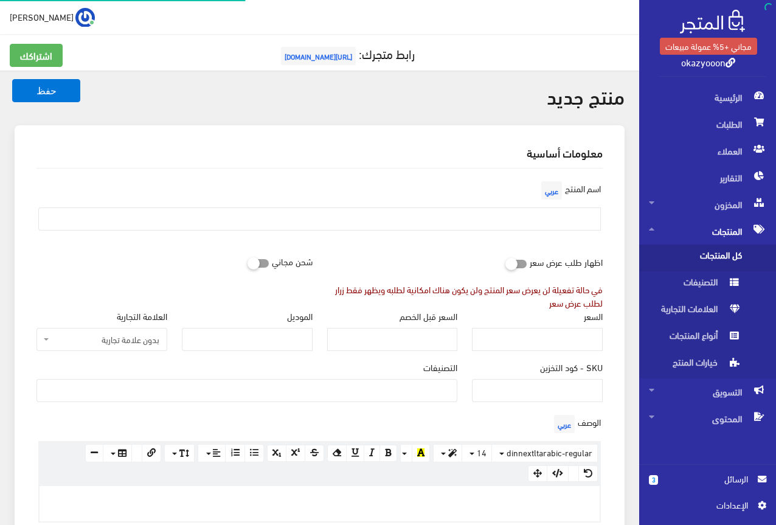
select select
click at [508, 396] on input "SKU - كود التخزين" at bounding box center [537, 390] width 131 height 23
type input "ؤ"
type input "code1353"
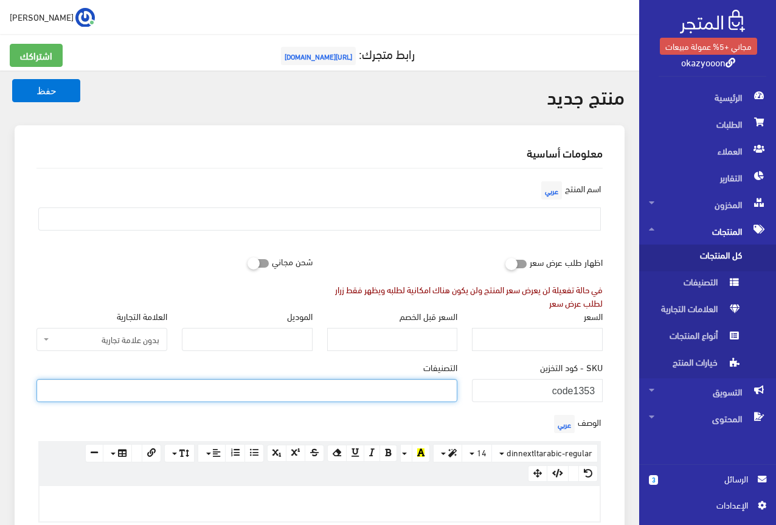
click at [427, 389] on ul at bounding box center [247, 388] width 420 height 19
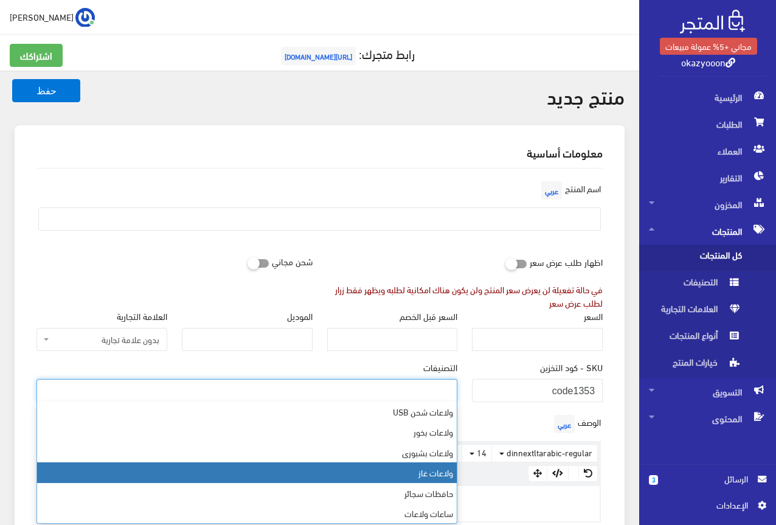
select select "5"
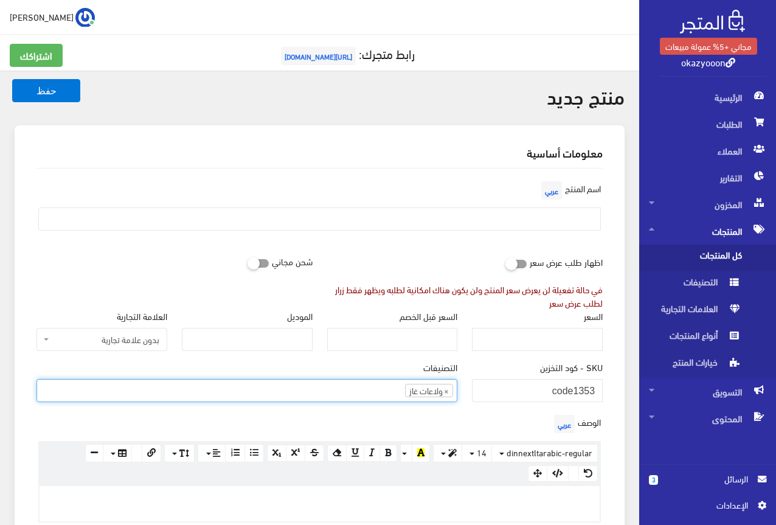
scroll to position [44, 0]
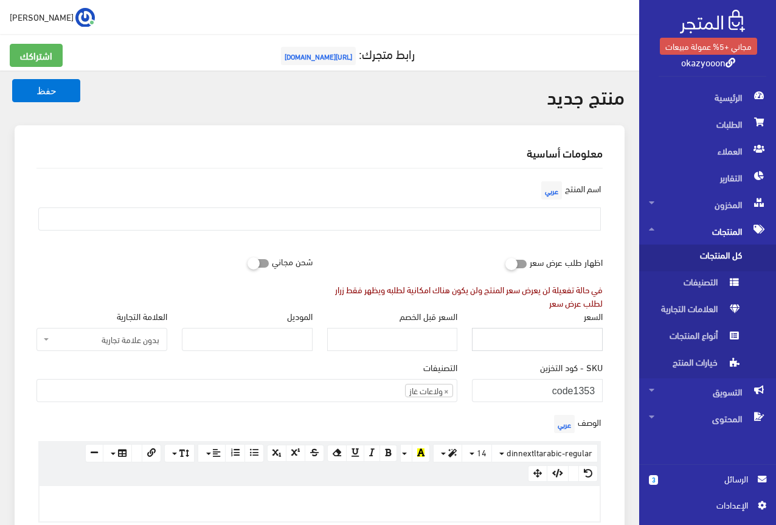
click at [587, 344] on input "السعر" at bounding box center [537, 339] width 131 height 23
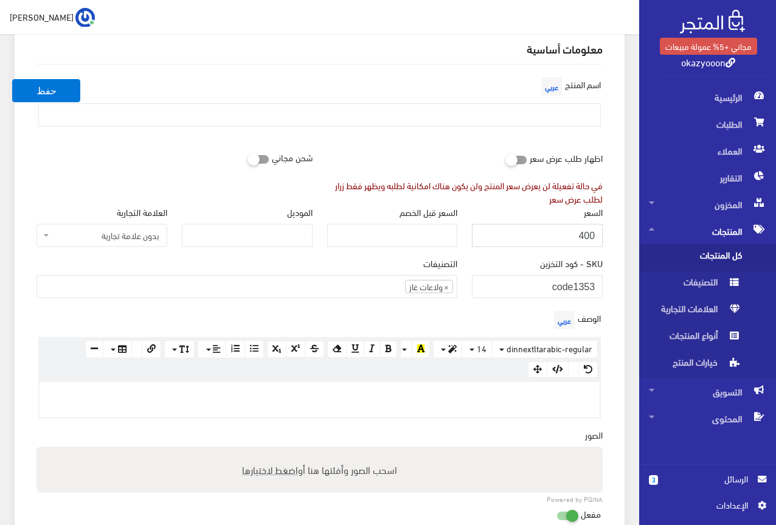
scroll to position [122, 0]
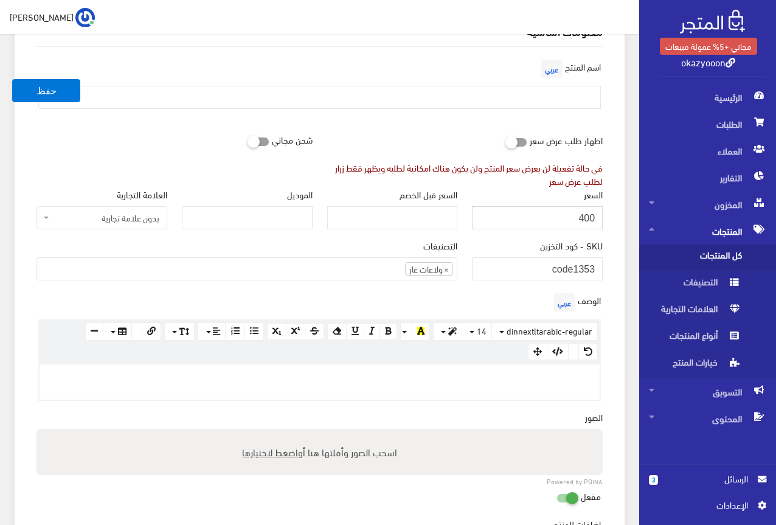
type input "400"
paste div
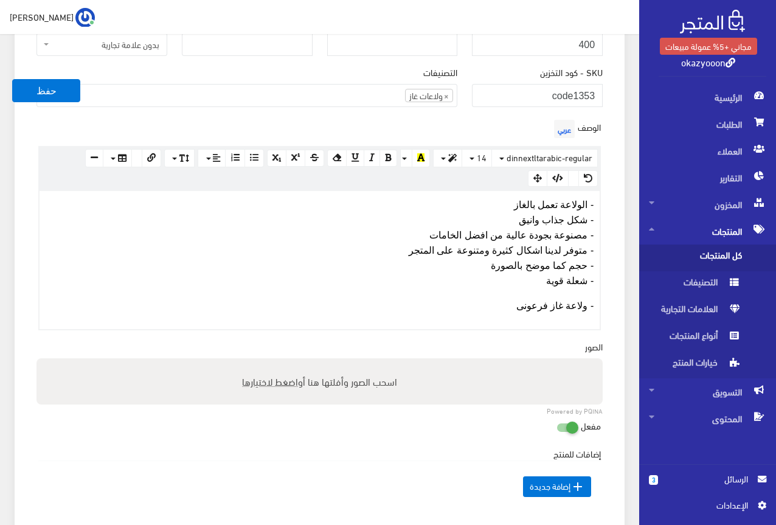
scroll to position [304, 0]
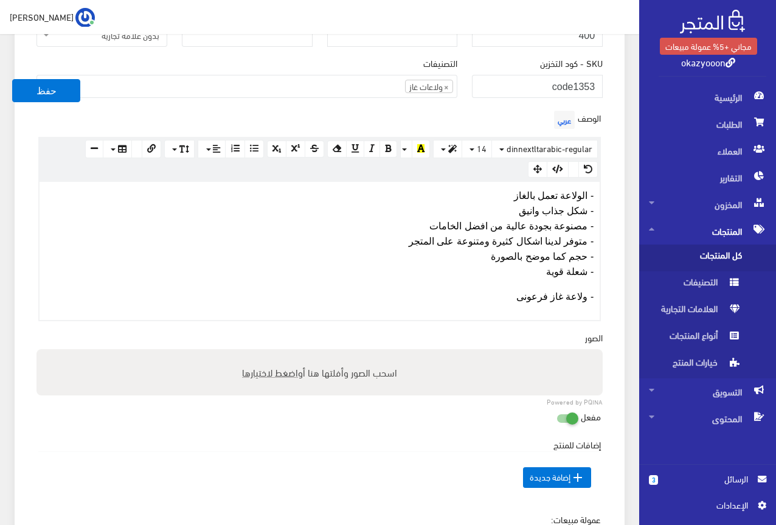
click at [271, 367] on span "اضغط لاختيارها" at bounding box center [270, 372] width 56 height 18
click at [271, 353] on input "اسحب الصور وأفلتها هنا أو اضغط لاختيارها" at bounding box center [319, 351] width 566 height 4
type input "C:\fakepath\5992401069768038378.jpg"
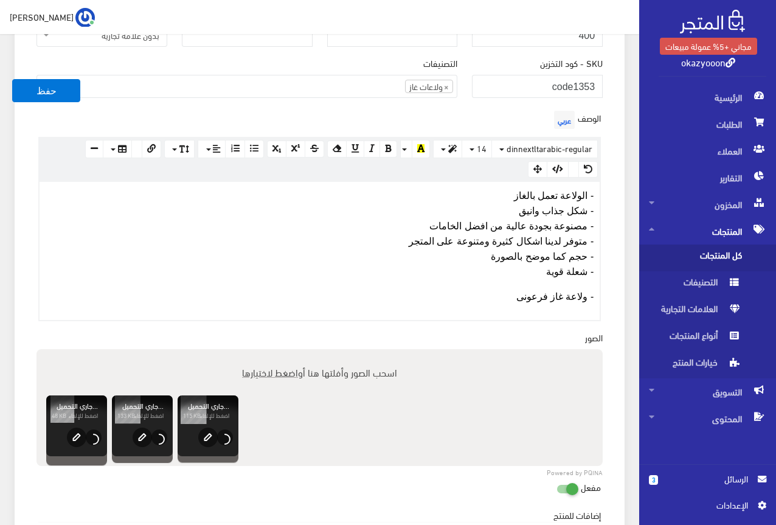
click at [268, 365] on span "اضغط لاختيارها" at bounding box center [270, 372] width 56 height 18
click at [268, 353] on input "اسحب الصور وأفلتها هنا أو اضغط لاختيارها" at bounding box center [319, 351] width 566 height 4
type input "C:\fakepath\5992401069768038377.jpg"
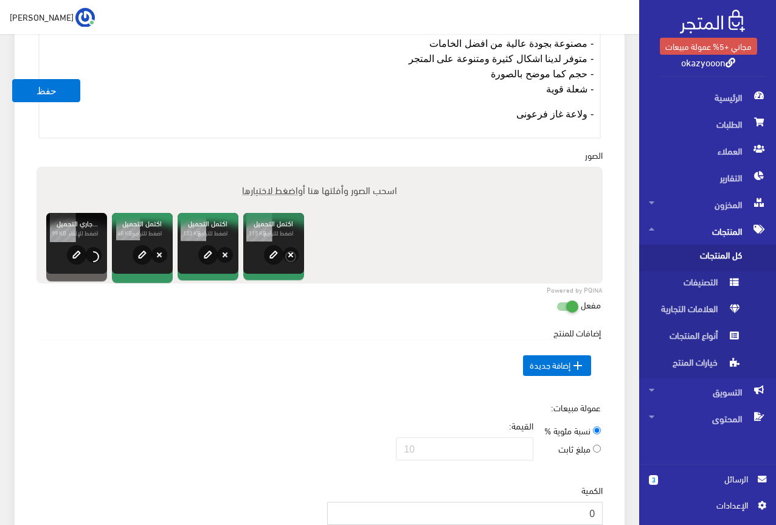
scroll to position [488, 0]
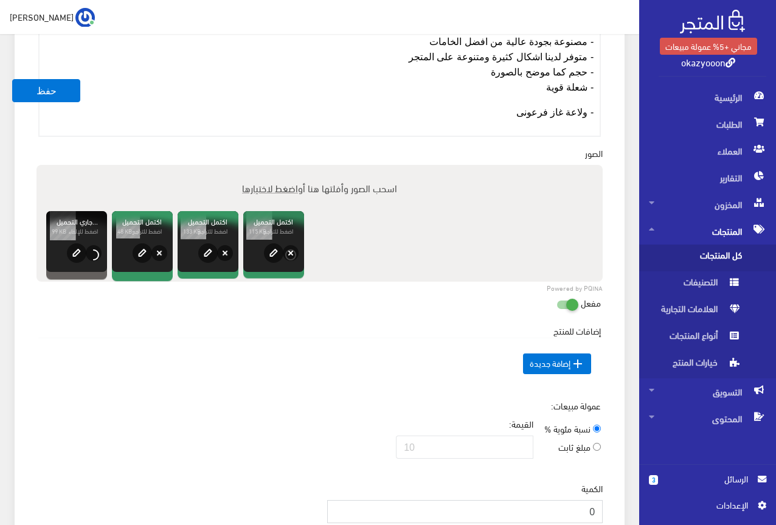
drag, startPoint x: 573, startPoint y: 513, endPoint x: 632, endPoint y: 508, distance: 59.7
click at [632, 508] on div "منتج جديد حفظ معلومات أساسية اسم المنتج عربي" at bounding box center [319, 211] width 639 height 1258
type input "1000"
click at [344, 446] on div "عمولة مبيعات: نسبة مئوية % مبلغ ثابت القيمة:" at bounding box center [319, 433] width 581 height 69
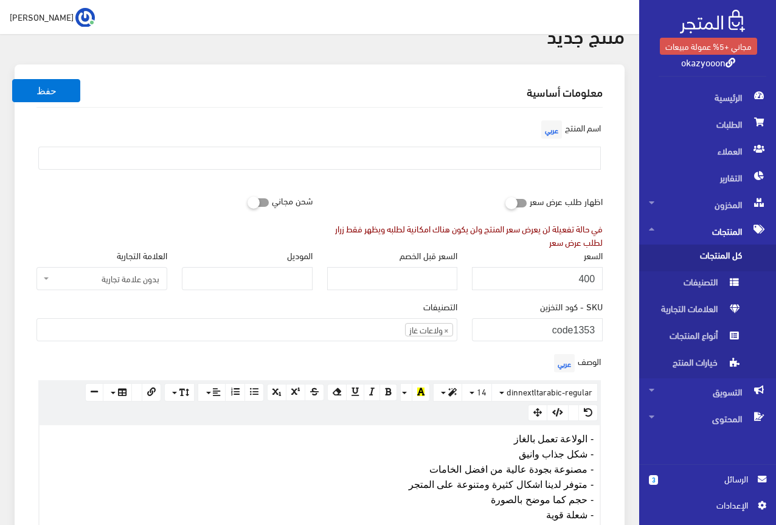
scroll to position [0, 0]
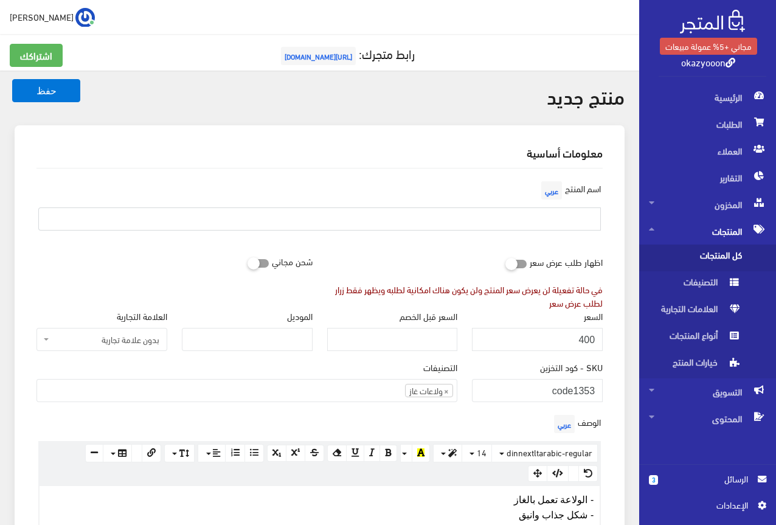
click at [540, 217] on input "text" at bounding box center [319, 218] width 562 height 23
type input ","
type input "ولاعة غاز سخان مزودة بساعة مضيئة"
click at [446, 195] on div "اسم المنتج عربي ولاعة غاز سخان مزودة بساعة مضيئة" at bounding box center [319, 209] width 581 height 62
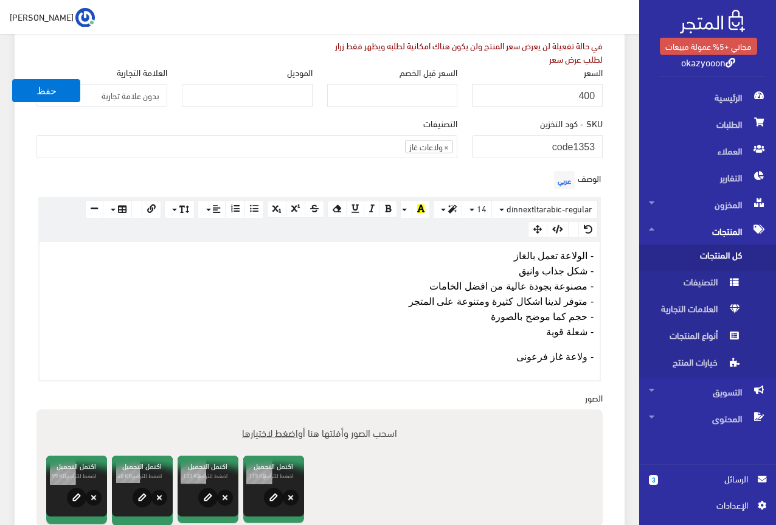
scroll to position [243, 0]
click at [41, 94] on button "حفظ" at bounding box center [46, 90] width 68 height 23
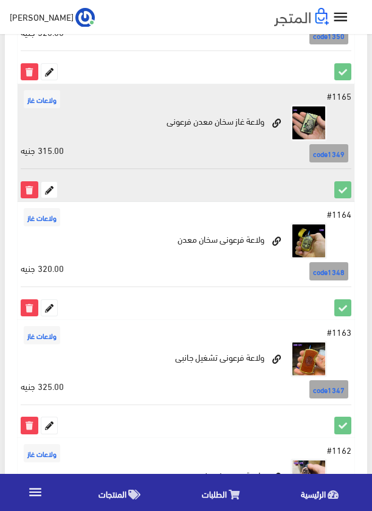
scroll to position [669, 0]
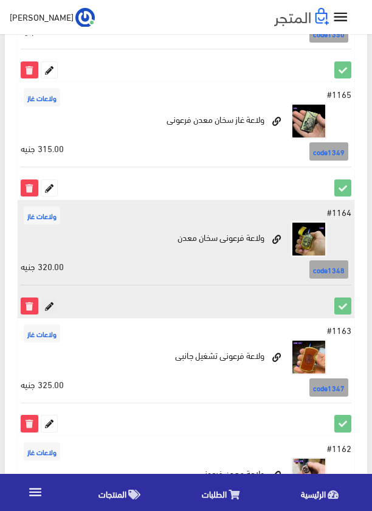
click at [46, 305] on icon at bounding box center [49, 306] width 16 height 16
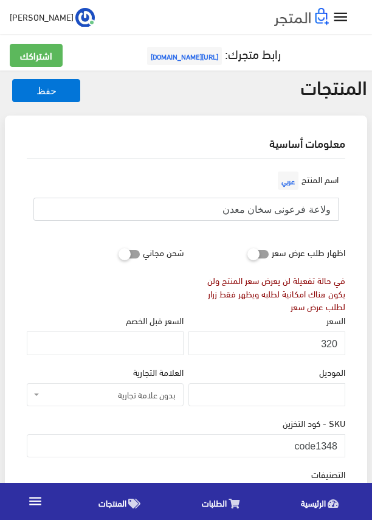
click at [267, 207] on input "ولاعة فرعونى سخان معدن" at bounding box center [185, 209] width 305 height 23
drag, startPoint x: 317, startPoint y: 443, endPoint x: 345, endPoint y: 443, distance: 27.4
click at [345, 443] on input "code1348" at bounding box center [186, 445] width 319 height 23
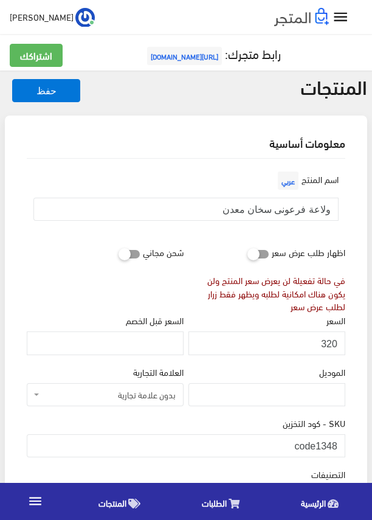
click at [220, 226] on div "اسم المنتج عربي ولاعة فرعونى سخان معدن" at bounding box center [185, 199] width 323 height 62
click at [328, 342] on input "320" at bounding box center [266, 342] width 157 height 23
click at [242, 234] on div "اسم المنتج عربي ولاعة فرعونى سخان معدن" at bounding box center [185, 204] width 323 height 72
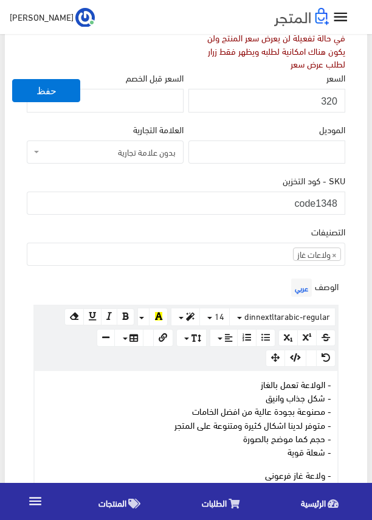
scroll to position [243, 0]
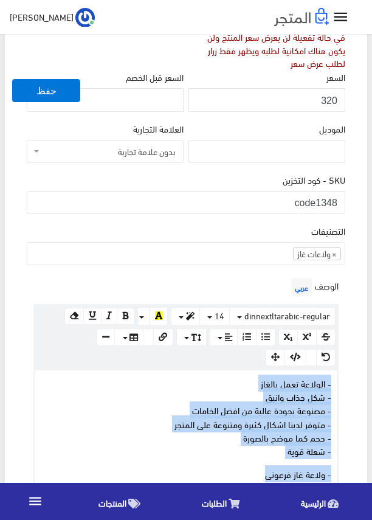
drag, startPoint x: 235, startPoint y: 474, endPoint x: 333, endPoint y: 388, distance: 130.1
click at [333, 388] on div "- الولاعة تعمل بالغاز - شكل جذاب وانيق - مصنوعة بجودة عالية من افضل الخامات - م…" at bounding box center [186, 433] width 303 height 126
copy div "- الولاعة تعمل بالغاز - شكل جذاب وانيق - مصنوعة بجودة عالية من افضل الخامات - م…"
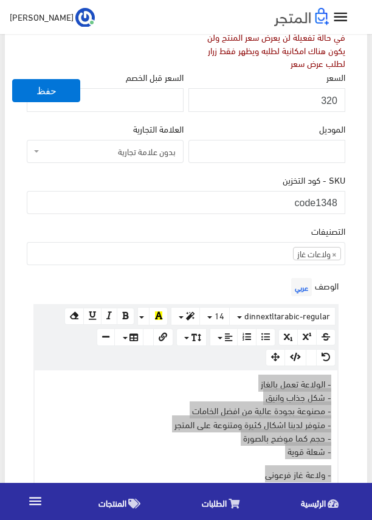
scroll to position [365, 0]
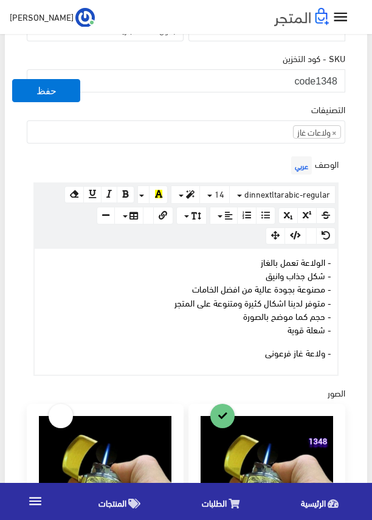
click at [228, 159] on div "الوصف عربي × Insert Image Select from files Image URL Insert Image × Insert Lin…" at bounding box center [185, 264] width 323 height 223
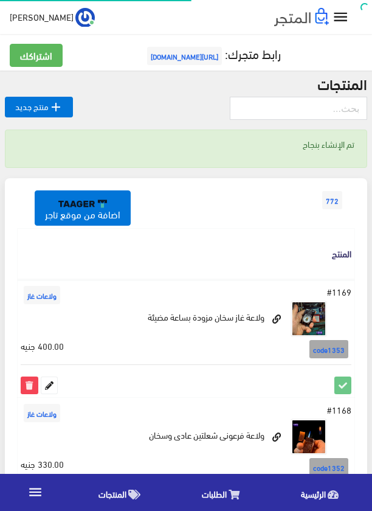
scroll to position [669, 0]
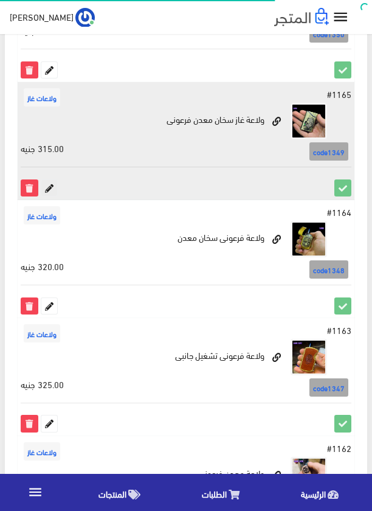
click at [50, 187] on icon at bounding box center [49, 188] width 16 height 16
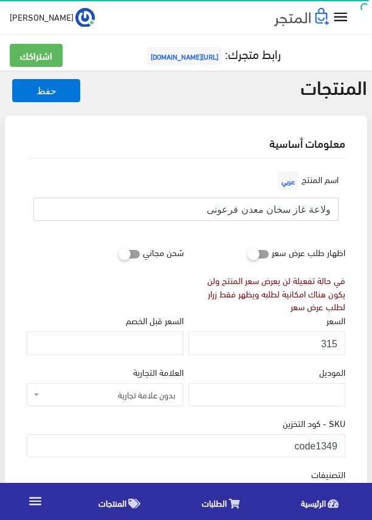
click at [303, 210] on input "ولاعة غاز سخان معدن فرعونى" at bounding box center [185, 209] width 305 height 23
drag, startPoint x: 318, startPoint y: 443, endPoint x: 341, endPoint y: 443, distance: 22.5
click at [341, 443] on input "code1349" at bounding box center [186, 445] width 319 height 23
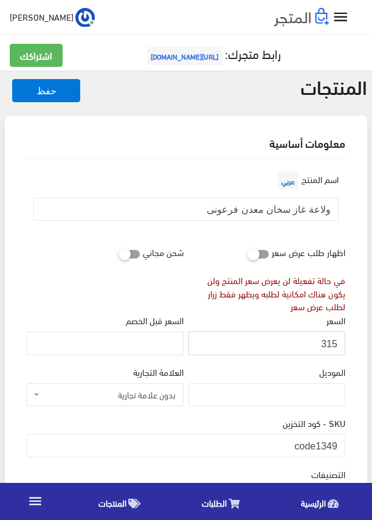
click at [327, 345] on input "315" at bounding box center [266, 342] width 157 height 23
click at [327, 345] on input "316" at bounding box center [266, 342] width 157 height 23
type input "315"
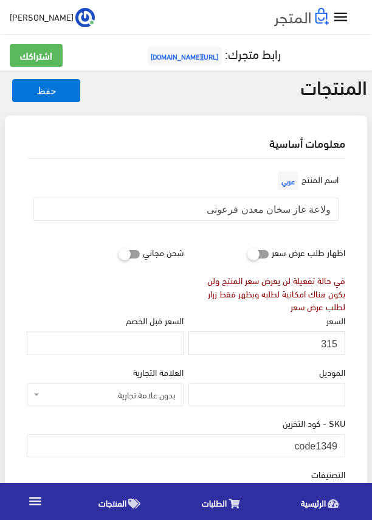
click at [327, 345] on input "315" at bounding box center [266, 342] width 157 height 23
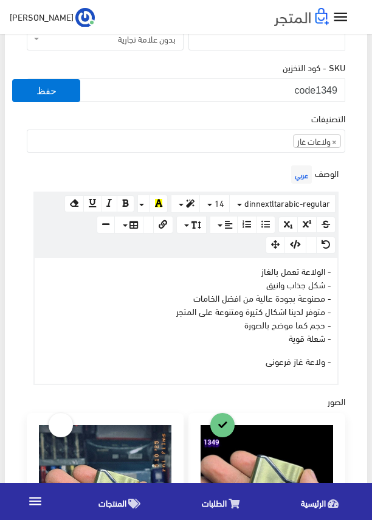
scroll to position [365, 0]
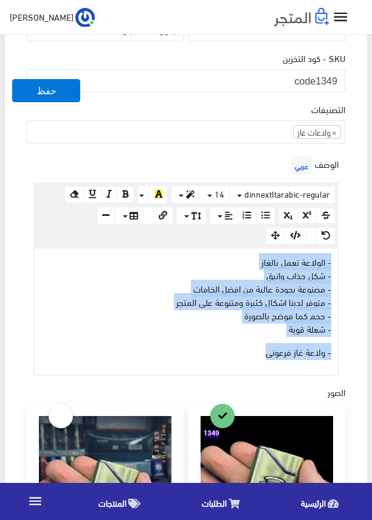
drag, startPoint x: 260, startPoint y: 356, endPoint x: 333, endPoint y: 257, distance: 123.4
click at [333, 257] on div "- الولاعة تعمل بالغاز - شكل جذاب وانيق - مصنوعة بجودة عالية من افضل الخامات - م…" at bounding box center [186, 312] width 303 height 126
copy div "- الولاعة تعمل بالغاز - شكل جذاب وانيق - مصنوعة بجودة عالية من افضل الخامات - م…"
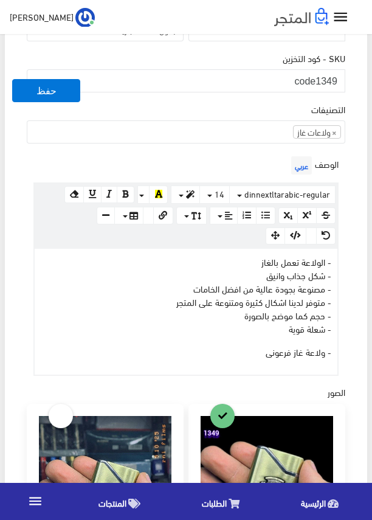
click at [286, 103] on div "التصنيفات ولاعات شحن USB ولاعات بخور ولاعات بشبورى ولاعات غاز حافظات سجائر ساعا…" at bounding box center [186, 122] width 319 height 41
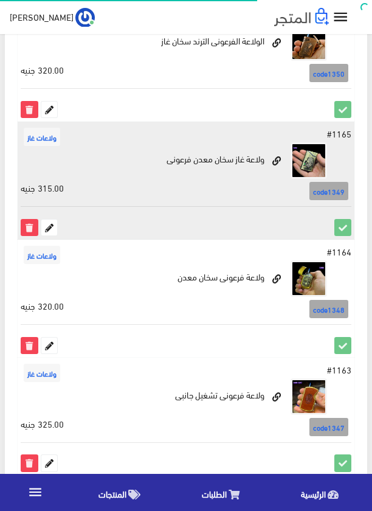
scroll to position [608, 0]
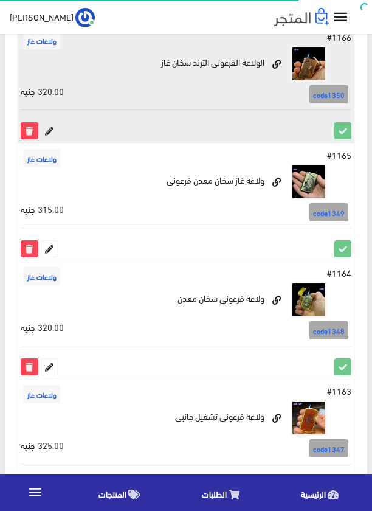
click at [50, 131] on icon at bounding box center [49, 131] width 16 height 16
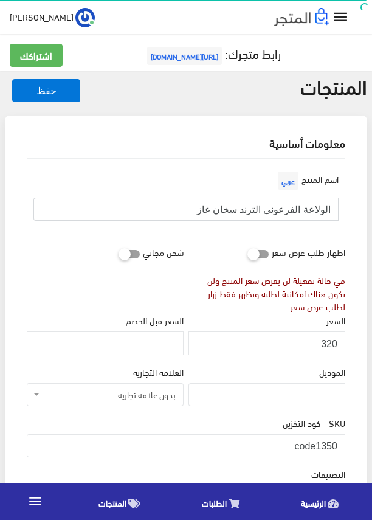
click at [283, 207] on input "الولاعة الفرعونى الترند سخان غاز" at bounding box center [185, 209] width 305 height 23
drag, startPoint x: 319, startPoint y: 448, endPoint x: 342, endPoint y: 448, distance: 23.1
click at [342, 448] on input "code1350" at bounding box center [186, 445] width 319 height 23
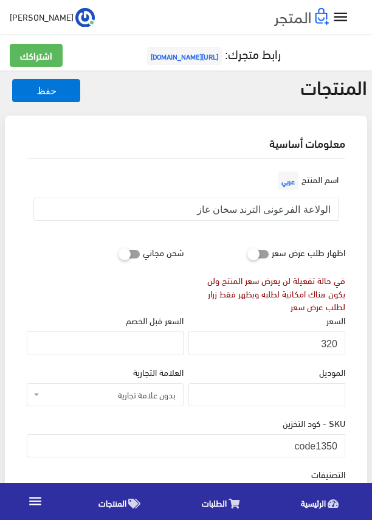
click at [194, 301] on div "في حالة تفعيلة لن يعرض سعر المنتج ولن يكون هناك امكانية لطلبه ويظهر فقط زرار لط…" at bounding box center [266, 294] width 157 height 40
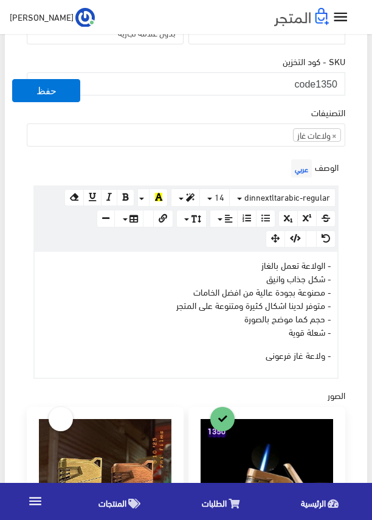
scroll to position [365, 0]
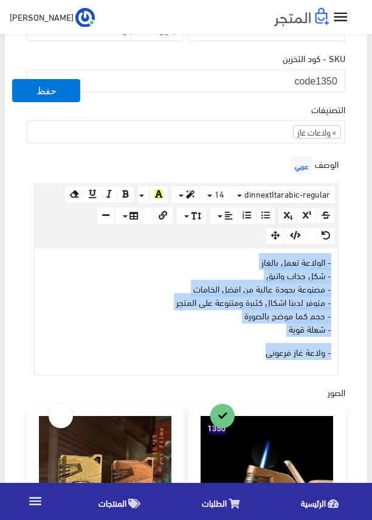
drag, startPoint x: 252, startPoint y: 355, endPoint x: 341, endPoint y: 257, distance: 132.2
click at [341, 257] on div "الوصف عربي × Insert Image Select from files Image URL Insert Image × Insert Lin…" at bounding box center [185, 264] width 323 height 222
copy div "- الولاعة تعمل بالغاز - شكل جذاب وانيق - مصنوعة بجودة عالية من افضل الخامات - م…"
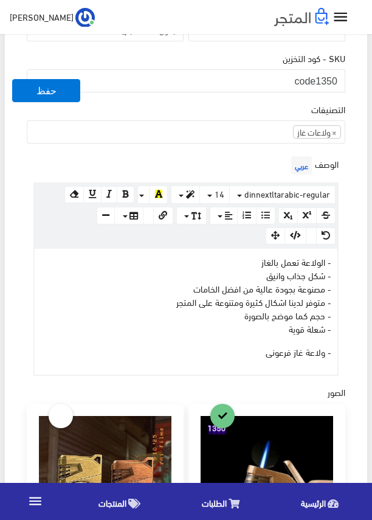
click at [293, 103] on div "التصنيفات ولاعات شحن USB ولاعات بخور ولاعات بشبورى ولاعات غاز حافظات سجائر ساعا…" at bounding box center [186, 122] width 319 height 41
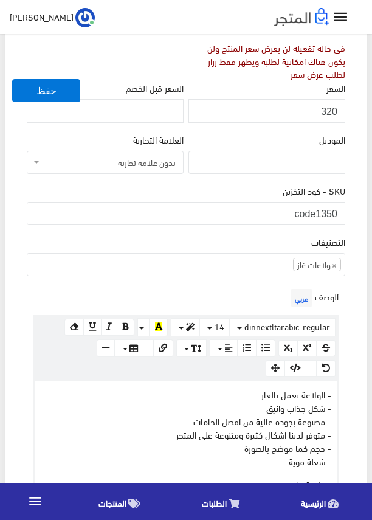
scroll to position [182, 0]
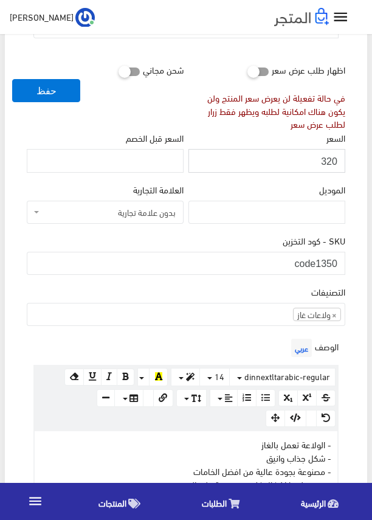
click at [332, 159] on input "320" at bounding box center [266, 160] width 157 height 23
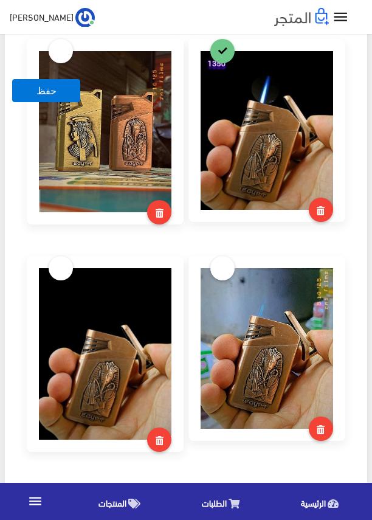
scroll to position [365, 0]
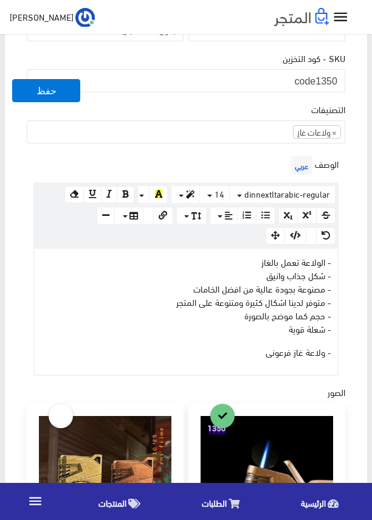
drag, startPoint x: 279, startPoint y: 148, endPoint x: 282, endPoint y: 142, distance: 6.3
click at [279, 148] on div "التصنيفات ولاعات شحن USB ولاعات بخور ولاعات بشبورى ولاعات غاز حافظات سجائر ساعا…" at bounding box center [185, 127] width 323 height 51
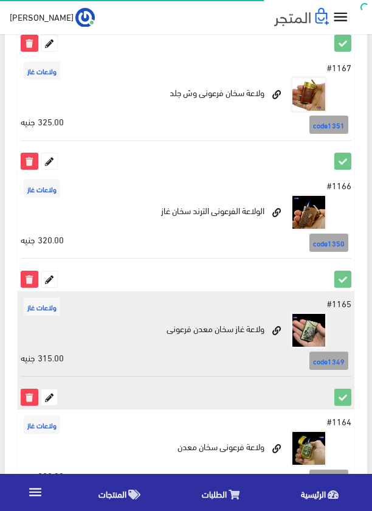
scroll to position [426, 0]
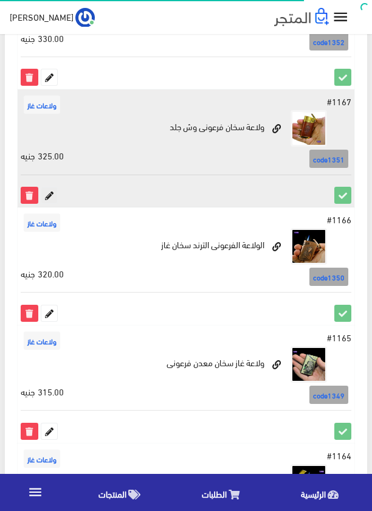
click at [52, 194] on icon at bounding box center [49, 195] width 16 height 16
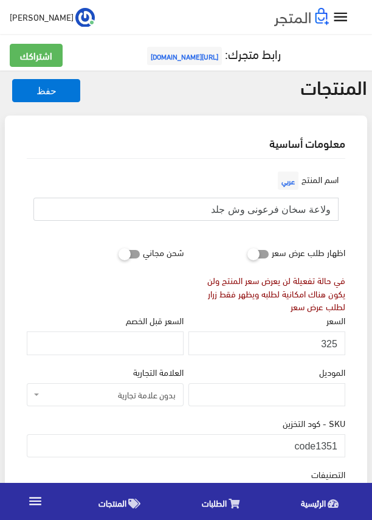
click at [243, 207] on input "ولاعة سخان فرعونى وش جلد" at bounding box center [185, 209] width 305 height 23
drag, startPoint x: 317, startPoint y: 446, endPoint x: 339, endPoint y: 446, distance: 22.5
click at [339, 446] on input "code1351" at bounding box center [186, 445] width 319 height 23
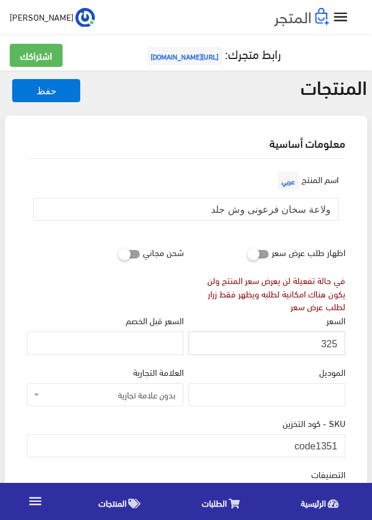
click at [329, 345] on input "325" at bounding box center [266, 342] width 157 height 23
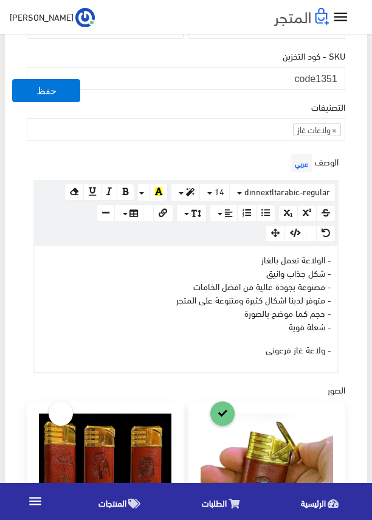
scroll to position [426, 0]
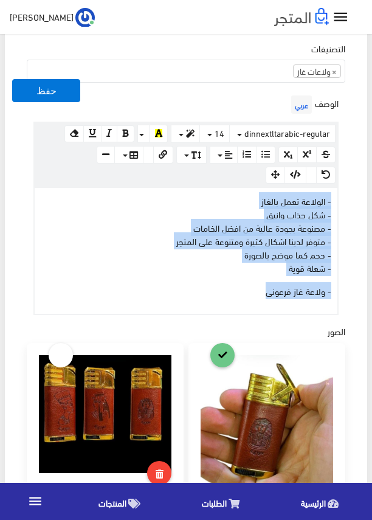
drag, startPoint x: 238, startPoint y: 290, endPoint x: 335, endPoint y: 190, distance: 139.3
click at [335, 190] on div "- الولاعة تعمل بالغاز - شكل جذاب وانيق - مصنوعة بجودة عالية من افضل الخامات - م…" at bounding box center [186, 251] width 303 height 126
copy div "- الولاعة تعمل بالغاز - شكل جذاب وانيق - مصنوعة بجودة عالية من افضل الخامات - م…"
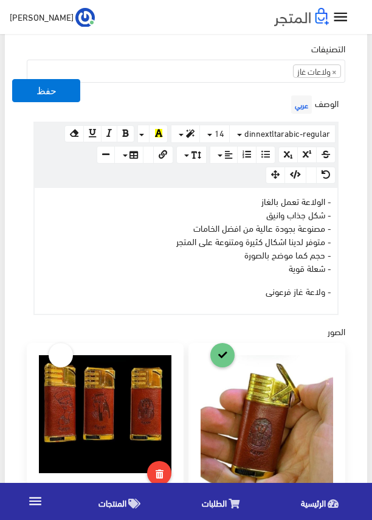
click at [249, 96] on div "الوصف عربي × Insert Image Select from files Image URL Insert Image × Insert Lin…" at bounding box center [185, 203] width 323 height 222
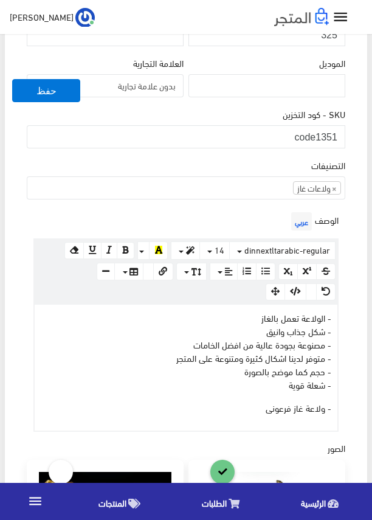
scroll to position [304, 0]
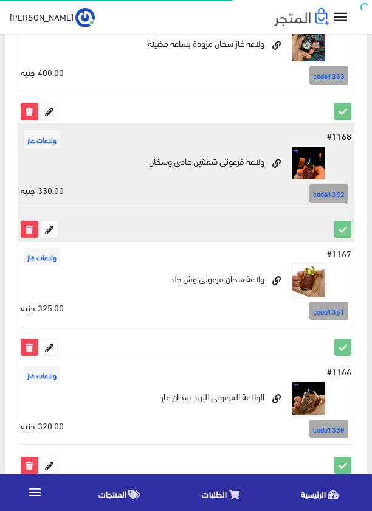
scroll to position [243, 0]
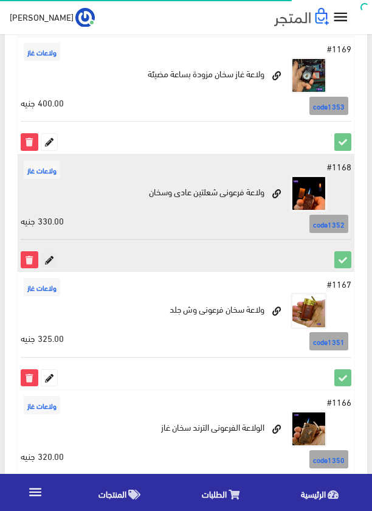
click at [47, 261] on icon at bounding box center [49, 260] width 16 height 16
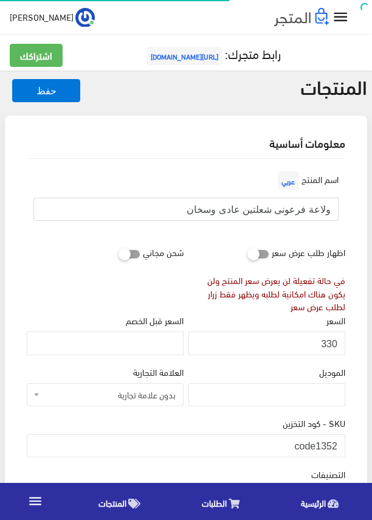
click at [233, 211] on input "ولاعة فرعونى شعلتين عادى وسخان" at bounding box center [185, 209] width 305 height 23
drag, startPoint x: 317, startPoint y: 443, endPoint x: 346, endPoint y: 443, distance: 28.6
click at [346, 443] on div "SKU - كود التخزين code1352" at bounding box center [185, 441] width 323 height 51
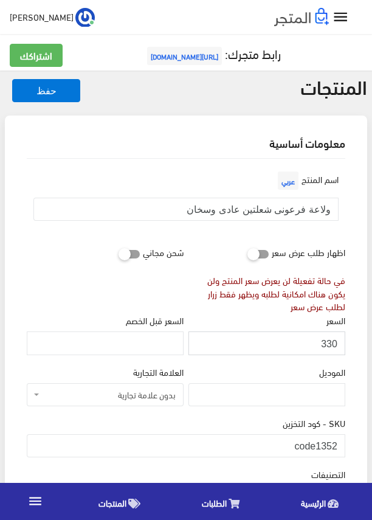
click at [330, 342] on input "330" at bounding box center [266, 342] width 157 height 23
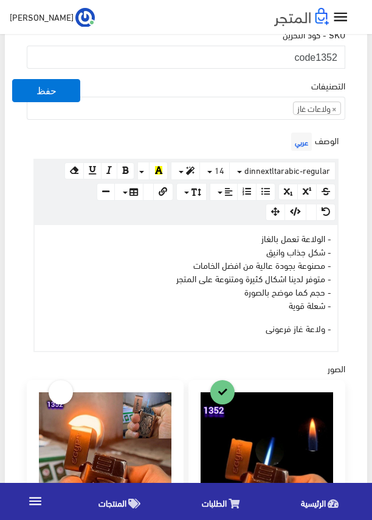
scroll to position [426, 0]
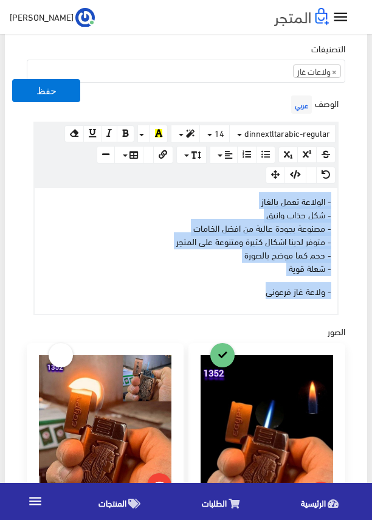
drag, startPoint x: 223, startPoint y: 294, endPoint x: 336, endPoint y: 203, distance: 144.8
click at [336, 203] on div "- الولاعة تعمل بالغاز - شكل جذاب وانيق - مصنوعة بجودة عالية من افضل الخامات - م…" at bounding box center [186, 251] width 303 height 126
copy div "- الولاعة تعمل بالغاز - شكل جذاب وانيق - مصنوعة بجودة عالية من افضل الخامات - م…"
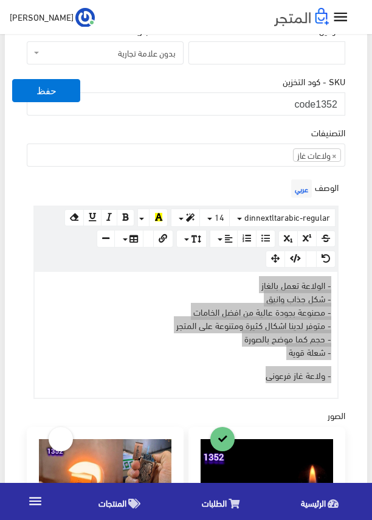
scroll to position [304, 0]
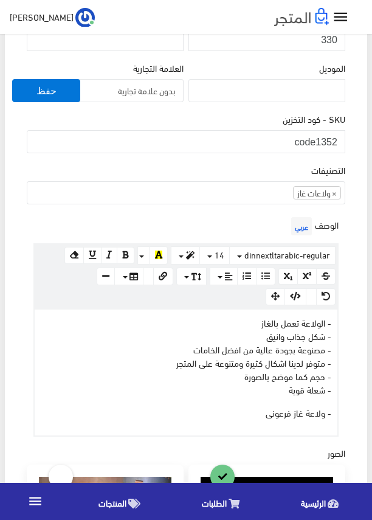
click at [212, 122] on div "SKU - كود التخزين code1352" at bounding box center [186, 132] width 319 height 41
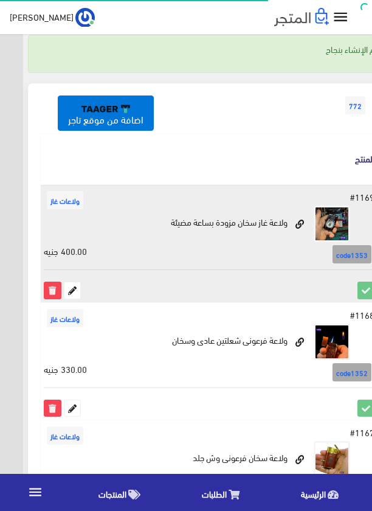
scroll to position [42, -23]
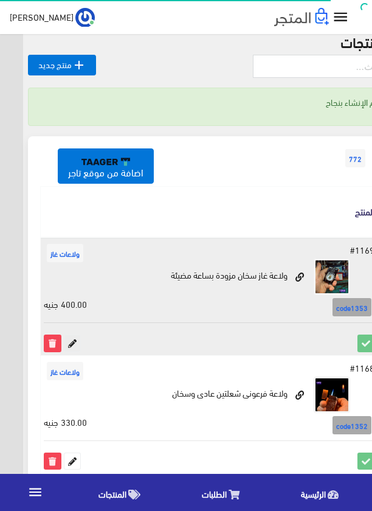
click at [67, 335] on icon at bounding box center [72, 343] width 16 height 16
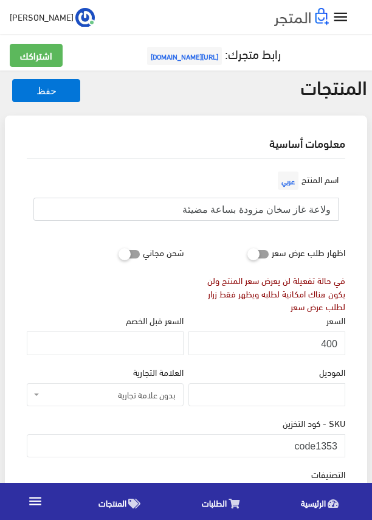
click at [242, 212] on input "ولاعة غاز سخان مزودة بساعة مضيئة" at bounding box center [185, 209] width 305 height 23
drag, startPoint x: 317, startPoint y: 444, endPoint x: 340, endPoint y: 444, distance: 23.1
click at [340, 444] on input "code1353" at bounding box center [186, 445] width 319 height 23
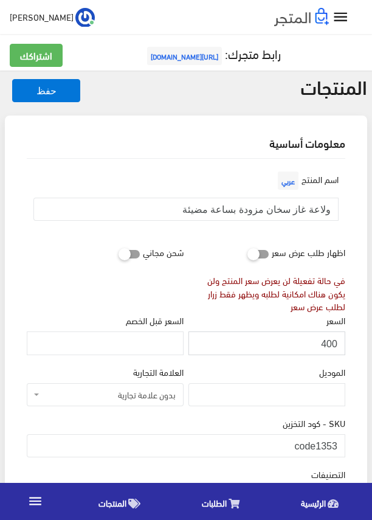
click at [322, 344] on input "400" at bounding box center [266, 342] width 157 height 23
click at [325, 344] on input "400" at bounding box center [266, 342] width 157 height 23
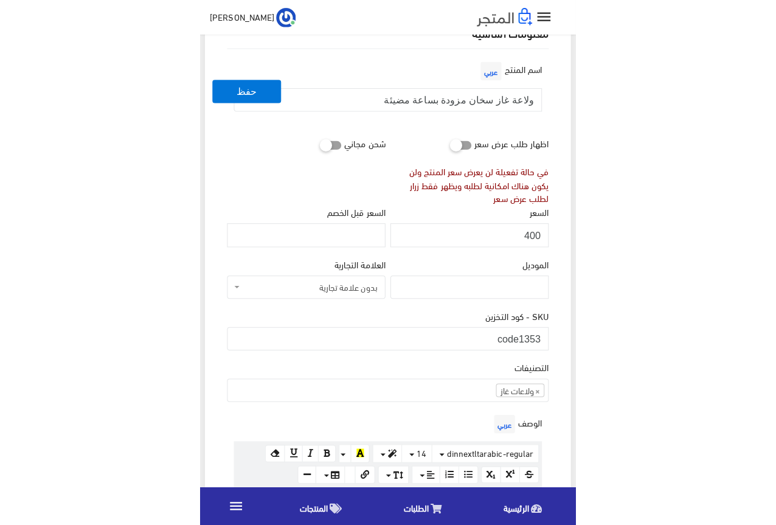
scroll to position [304, 0]
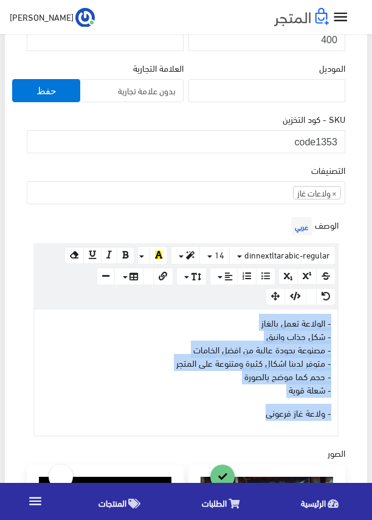
drag, startPoint x: 237, startPoint y: 413, endPoint x: 344, endPoint y: 322, distance: 141.5
click at [344, 322] on div "الوصف عربي × Insert Image Select from files Image URL Insert Image × Insert Lin…" at bounding box center [185, 325] width 323 height 222
copy div "- الولاعة تعمل بالغاز - شكل جذاب وانيق - مصنوعة بجودة عالية من افضل الخامات - م…"
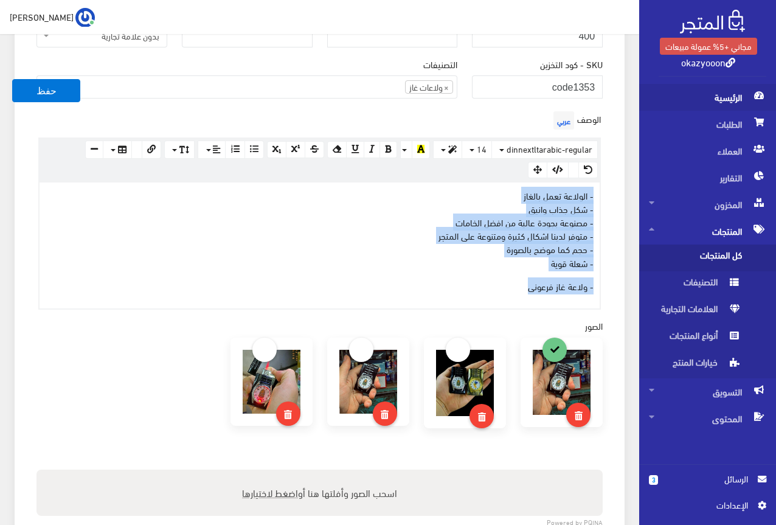
click at [372, 102] on span "الرئيسية" at bounding box center [707, 97] width 117 height 27
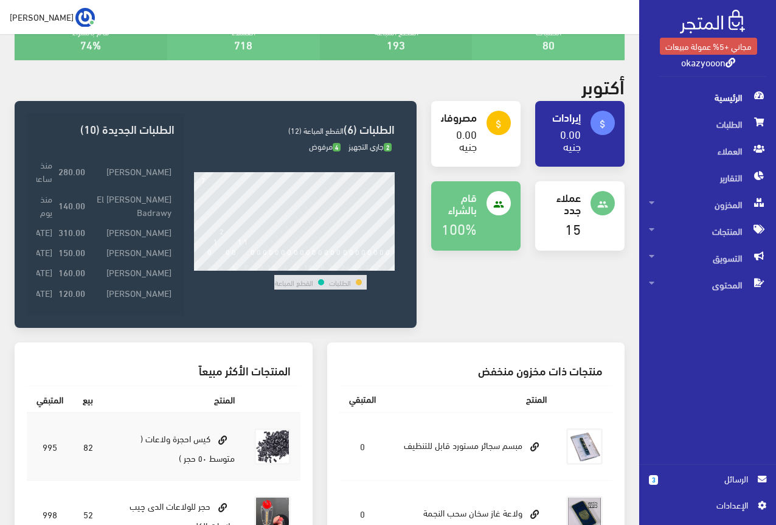
scroll to position [61, 0]
